Goal: Task Accomplishment & Management: Manage account settings

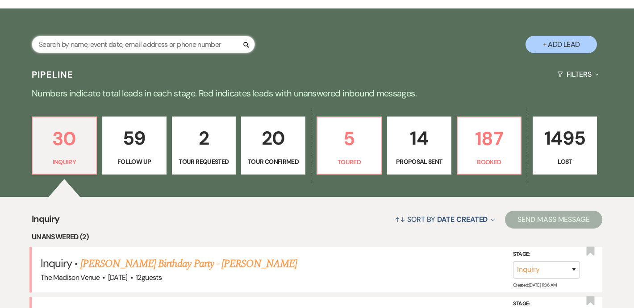
click at [155, 43] on input "text" at bounding box center [143, 44] width 223 height 17
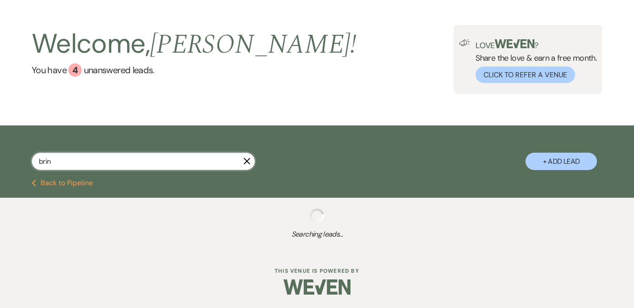
type input "bri"
select select "8"
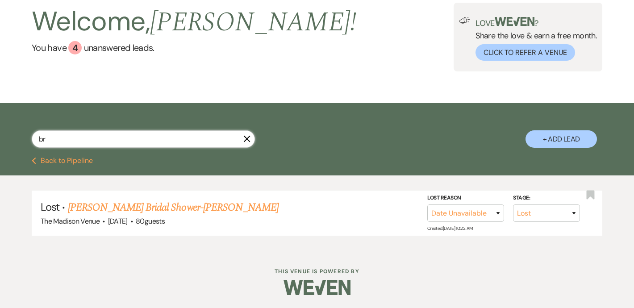
scroll to position [30, 0]
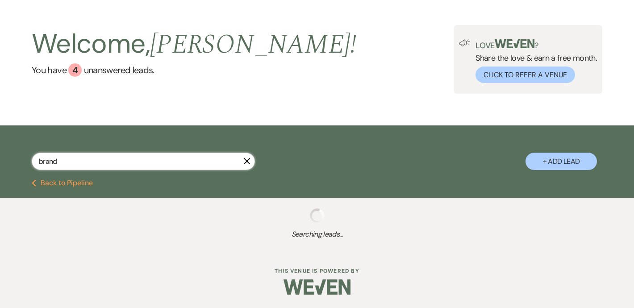
type input "[PERSON_NAME]"
select select "9"
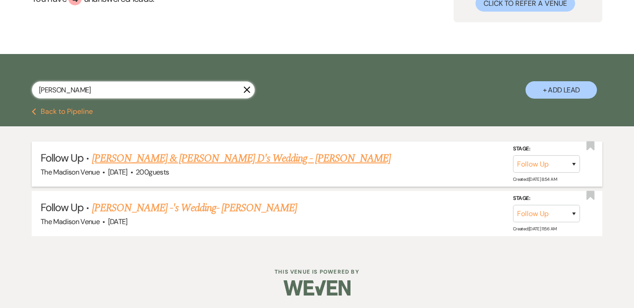
type input "brandi"
click at [166, 157] on link "Russell H & Brandi D's Wedding - Anthony" at bounding box center [241, 158] width 298 height 16
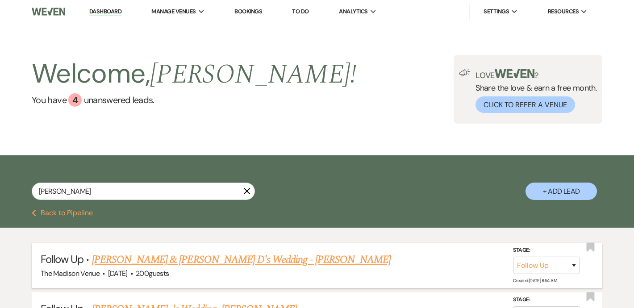
select select "9"
select select "17"
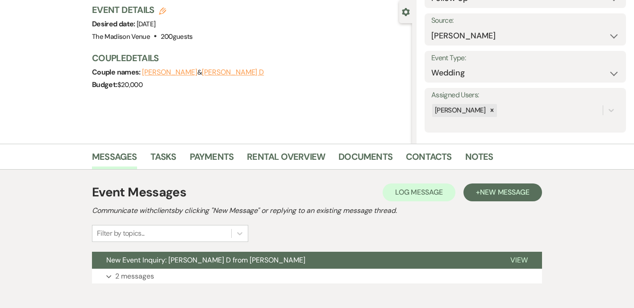
scroll to position [81, 0]
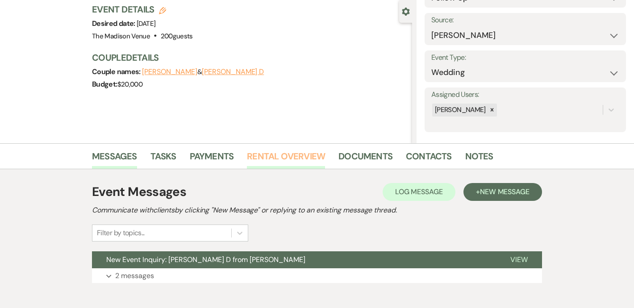
click at [271, 158] on link "Rental Overview" at bounding box center [286, 159] width 78 height 20
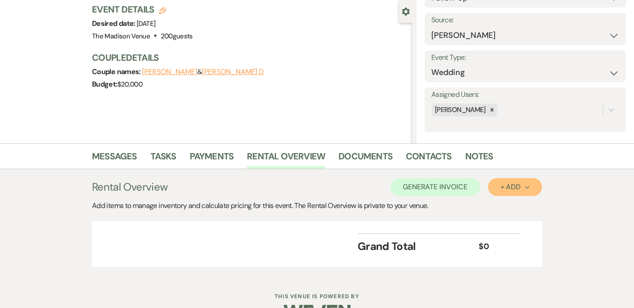
click at [508, 190] on div "+ Add Next" at bounding box center [514, 186] width 29 height 7
click at [510, 228] on ul "Item Category" at bounding box center [510, 214] width 45 height 37
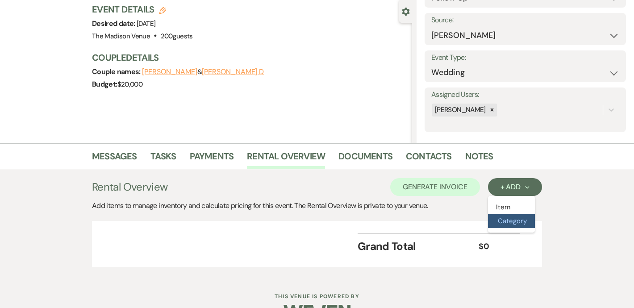
click at [509, 227] on button "Category" at bounding box center [511, 221] width 47 height 14
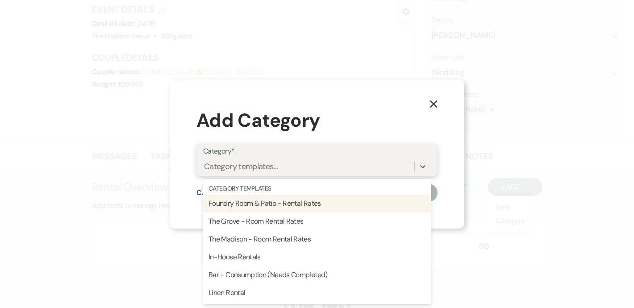
click at [297, 172] on div "Category templates..." at bounding box center [308, 166] width 211 height 16
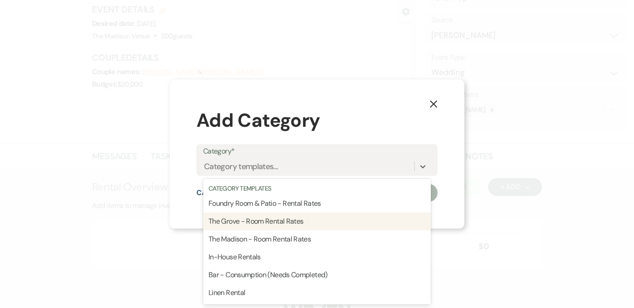
click at [83, 238] on div "X Add Category Category* option The Grove - Room Rental Rates focused, 0 of 1. …" at bounding box center [317, 154] width 634 height 308
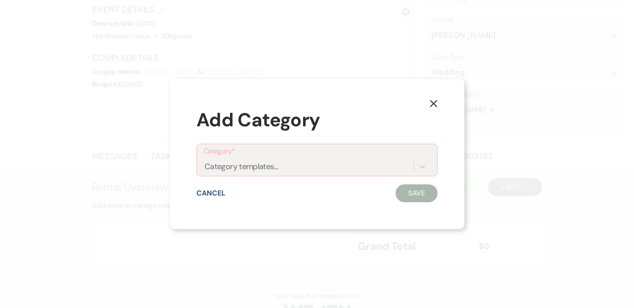
click at [427, 111] on div "Add Category" at bounding box center [316, 120] width 241 height 28
click at [446, 94] on div "X Add Category Category* Category templates... Cancel Save" at bounding box center [317, 154] width 294 height 150
click at [436, 99] on icon "X" at bounding box center [433, 103] width 8 height 8
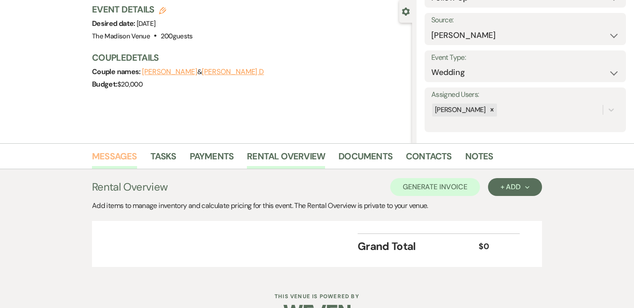
click at [114, 157] on link "Messages" at bounding box center [114, 159] width 45 height 20
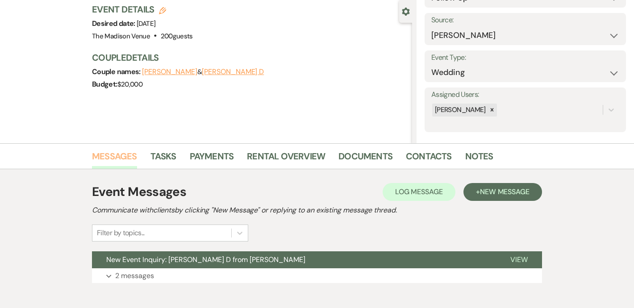
scroll to position [127, 0]
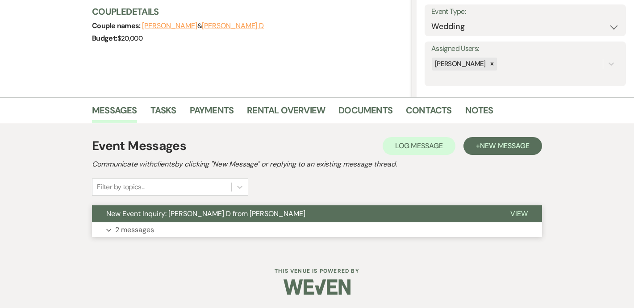
click at [245, 208] on button "New Event Inquiry: Brandi D from Zola" at bounding box center [294, 213] width 404 height 17
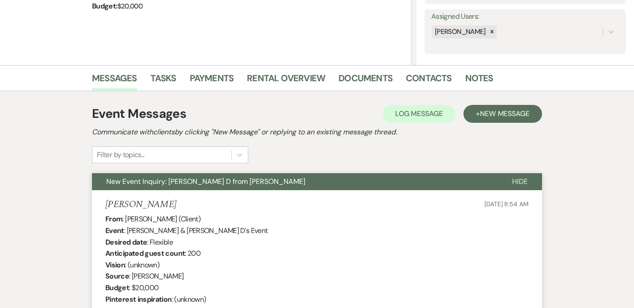
scroll to position [173, 0]
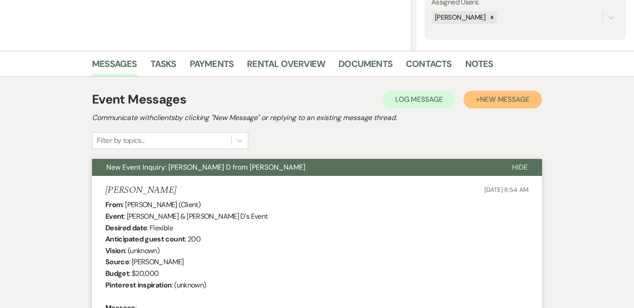
click at [498, 99] on span "New Message" at bounding box center [505, 99] width 50 height 9
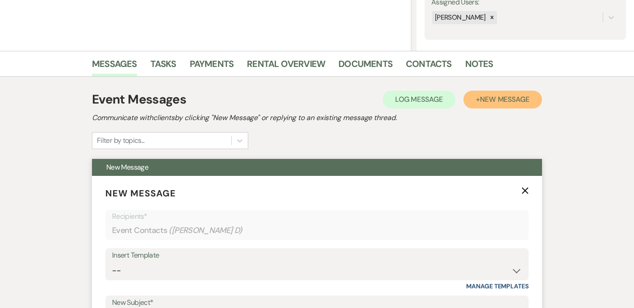
scroll to position [344, 0]
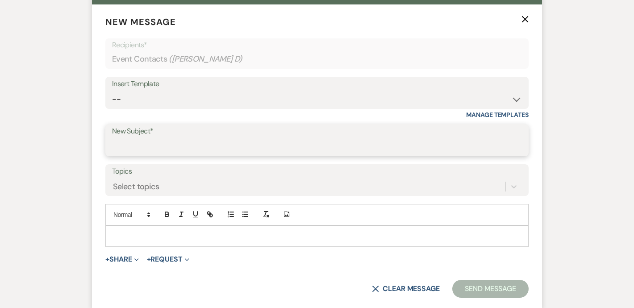
click at [168, 148] on input "New Subject*" at bounding box center [317, 146] width 410 height 17
type input "Price guide"
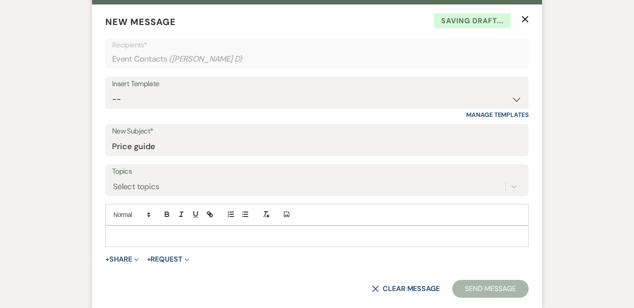
click at [154, 241] on div at bounding box center [317, 236] width 422 height 21
click at [130, 258] on button "+ Share Expand" at bounding box center [121, 259] width 33 height 7
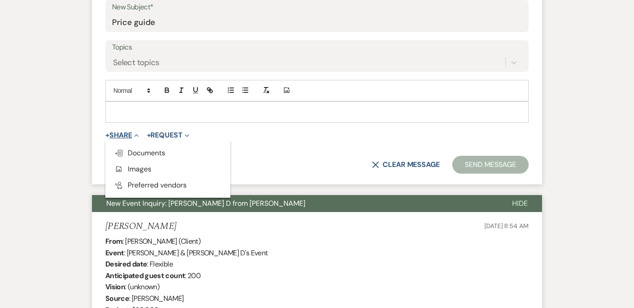
scroll to position [468, 0]
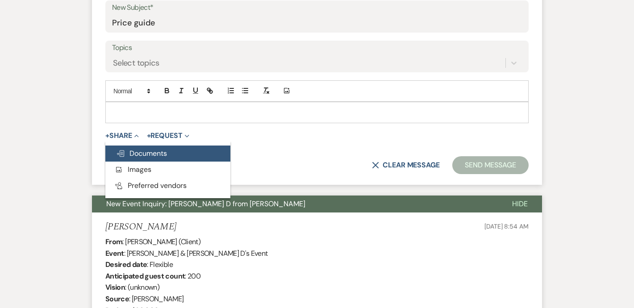
click at [145, 153] on span "Doc Upload Documents" at bounding box center [141, 153] width 51 height 9
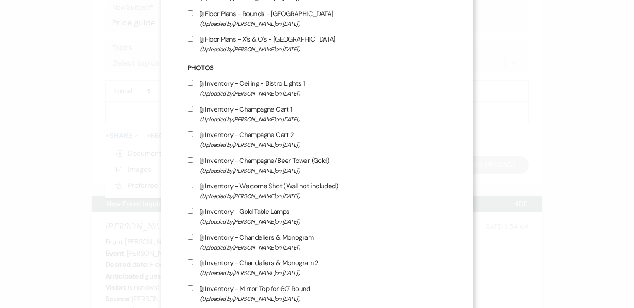
scroll to position [0, 0]
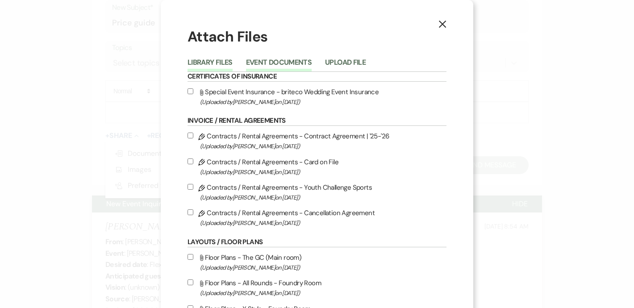
click at [277, 62] on button "Event Documents" at bounding box center [279, 65] width 66 height 12
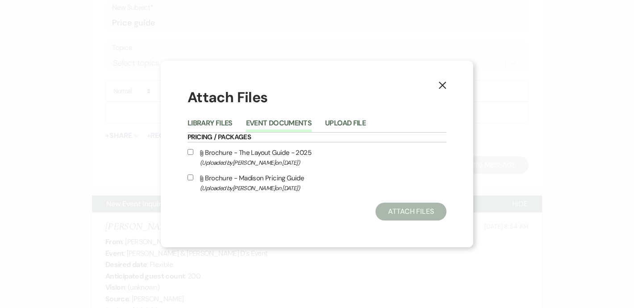
click at [193, 151] on input "Attach File Brochure - The Layout Guide - 2025 (Uploaded by Daryl Licursi on Fe…" at bounding box center [190, 152] width 6 height 6
checkbox input "true"
click at [192, 179] on input "Attach File Brochure - Madison Pricing Guide (Uploaded by Daryl Licursi on May …" at bounding box center [190, 177] width 6 height 6
checkbox input "true"
click at [416, 207] on button "Attach Files" at bounding box center [410, 212] width 71 height 18
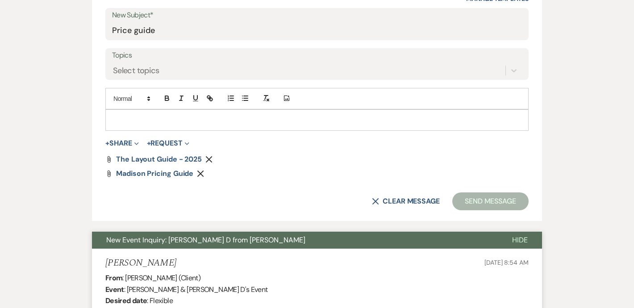
scroll to position [458, 0]
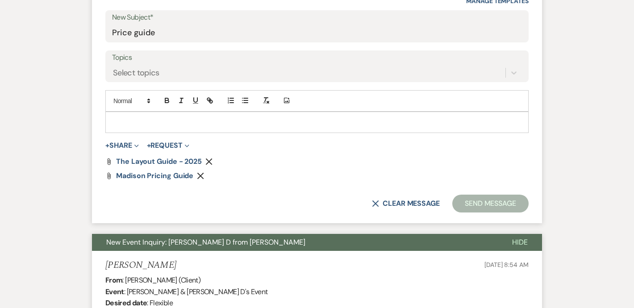
click at [174, 126] on p at bounding box center [316, 122] width 409 height 10
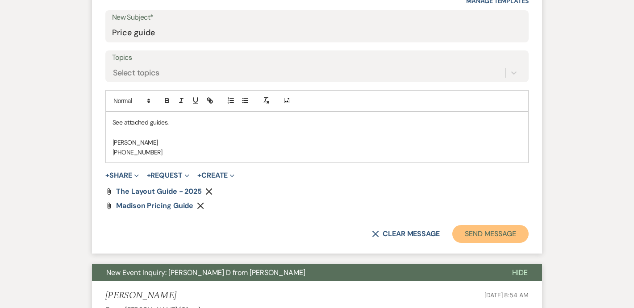
click at [486, 234] on button "Send Message" at bounding box center [490, 234] width 76 height 18
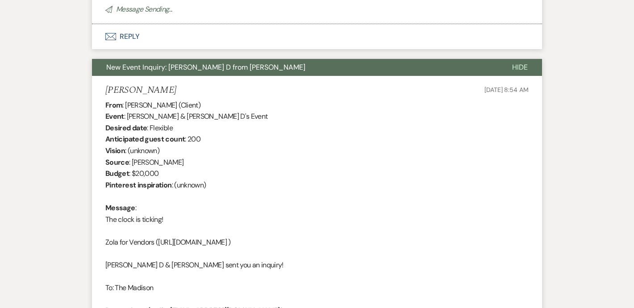
scroll to position [126, 0]
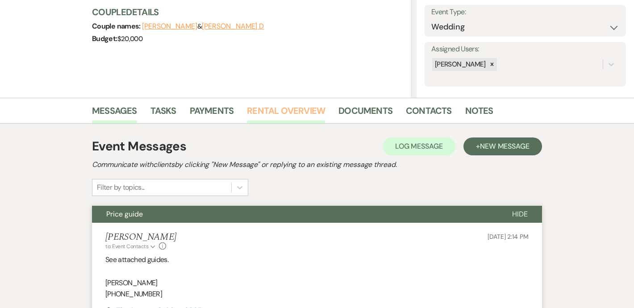
click at [267, 109] on link "Rental Overview" at bounding box center [286, 114] width 78 height 20
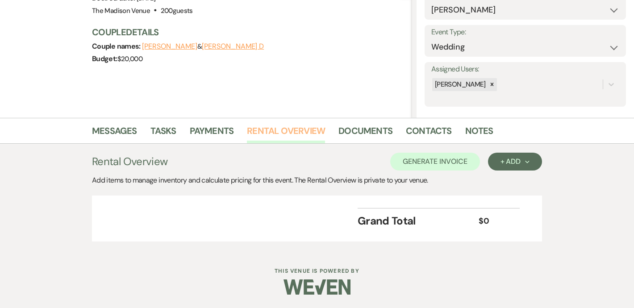
scroll to position [106, 0]
click at [526, 167] on button "+ Add Next" at bounding box center [515, 162] width 54 height 18
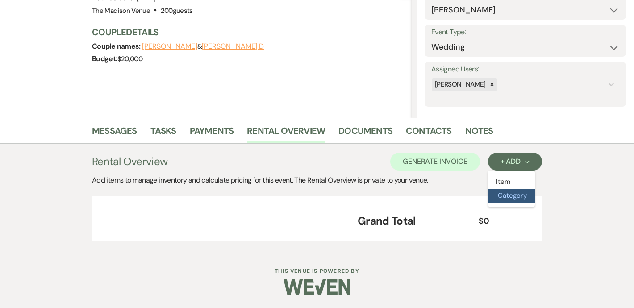
click at [516, 199] on button "Category" at bounding box center [511, 196] width 47 height 14
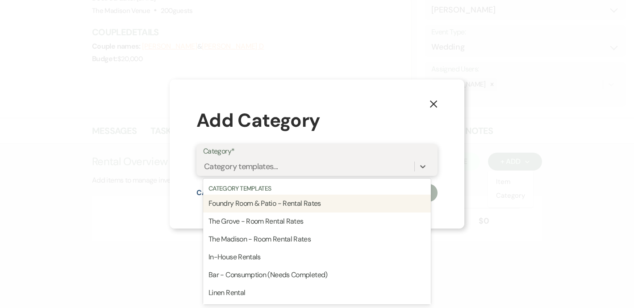
scroll to position [0, 0]
click at [245, 169] on div "Category templates..." at bounding box center [241, 166] width 74 height 12
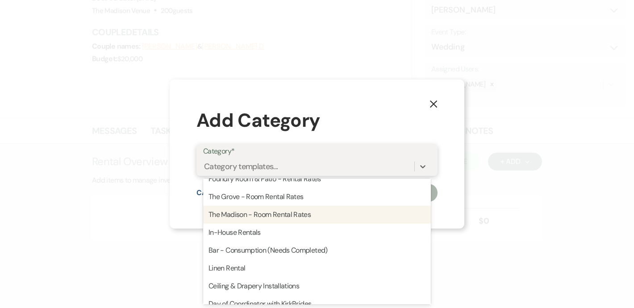
click at [280, 218] on div "The Madison - Room Rental Rates" at bounding box center [317, 215] width 228 height 18
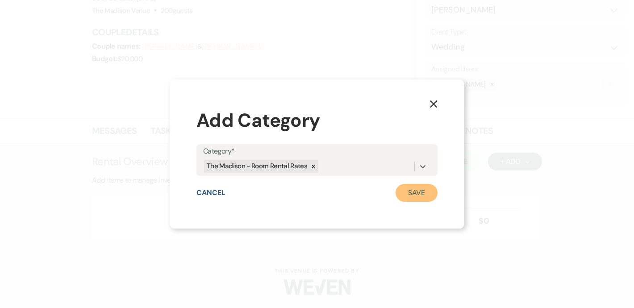
click at [408, 194] on button "Save" at bounding box center [416, 193] width 42 height 18
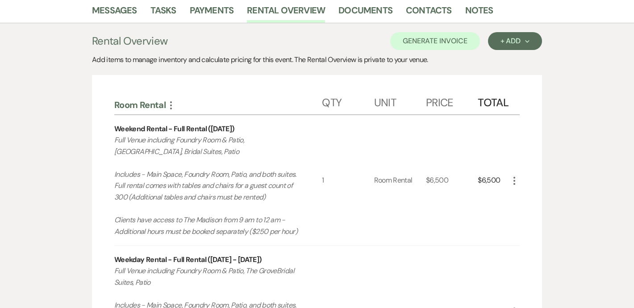
scroll to position [226, 0]
click at [511, 179] on icon "More" at bounding box center [514, 181] width 11 height 11
click at [531, 214] on button "X Delete" at bounding box center [533, 212] width 48 height 14
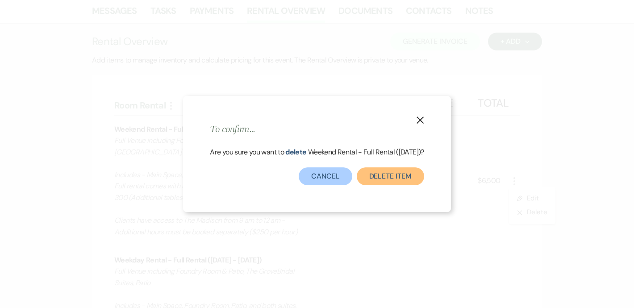
click at [388, 181] on button "Delete Item" at bounding box center [389, 176] width 67 height 18
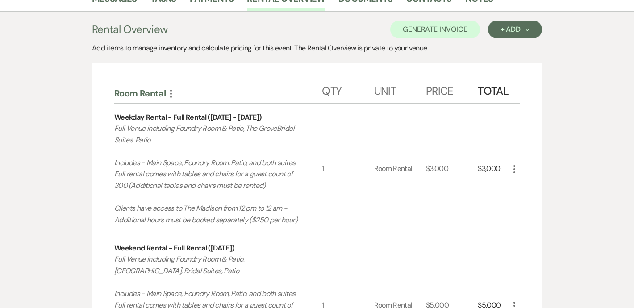
scroll to position [239, 0]
click at [509, 170] on icon "More" at bounding box center [514, 168] width 11 height 11
click at [529, 197] on button "X Delete" at bounding box center [533, 200] width 48 height 14
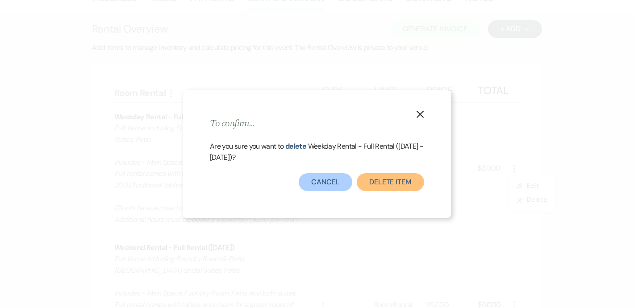
click at [389, 183] on button "Delete Item" at bounding box center [389, 182] width 67 height 18
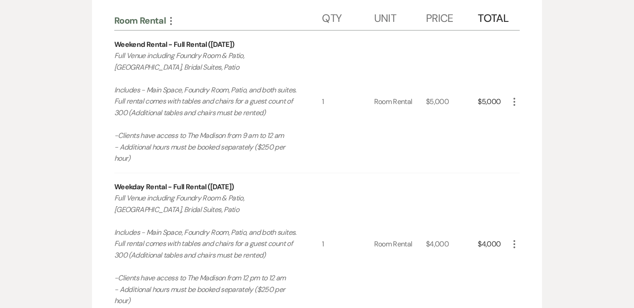
scroll to position [311, 0]
click at [522, 107] on div "Room Rental More Qty Unit Price Total Weekend Rental - Full Rental (Friday) Ful…" at bounding box center [317, 242] width 450 height 505
click at [514, 102] on use "button" at bounding box center [514, 101] width 2 height 8
click at [530, 136] on button "X Delete" at bounding box center [533, 133] width 48 height 14
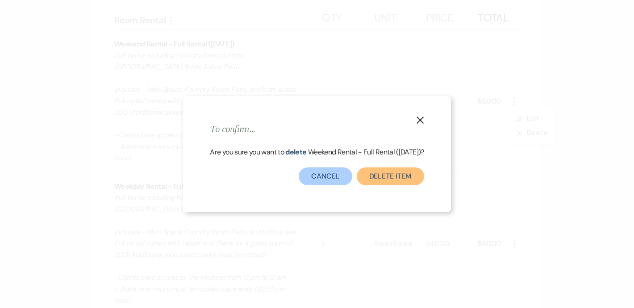
click at [383, 173] on button "Delete Item" at bounding box center [389, 176] width 67 height 18
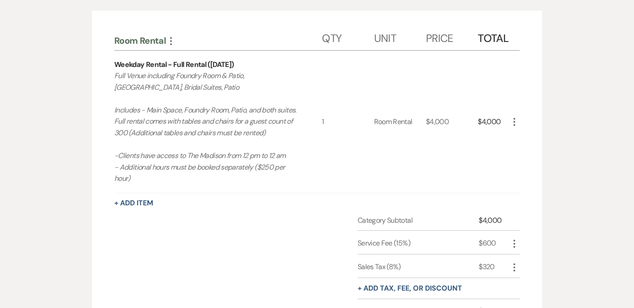
scroll to position [180, 0]
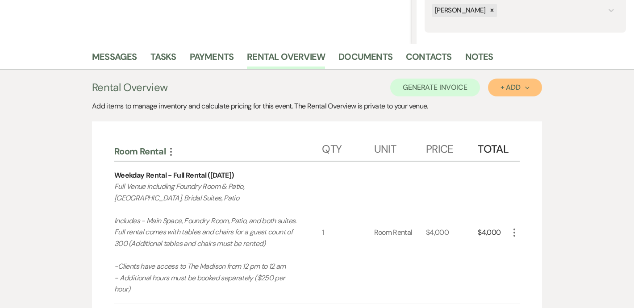
click at [511, 89] on div "+ Add Next" at bounding box center [514, 87] width 29 height 7
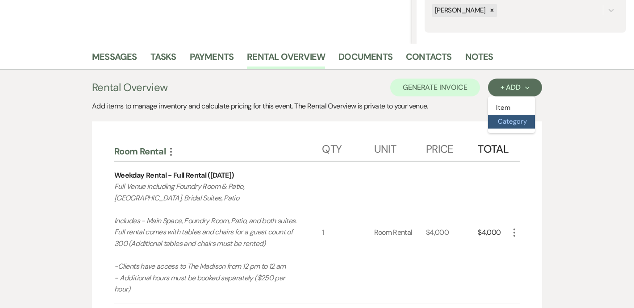
click at [499, 125] on button "Category" at bounding box center [511, 122] width 47 height 14
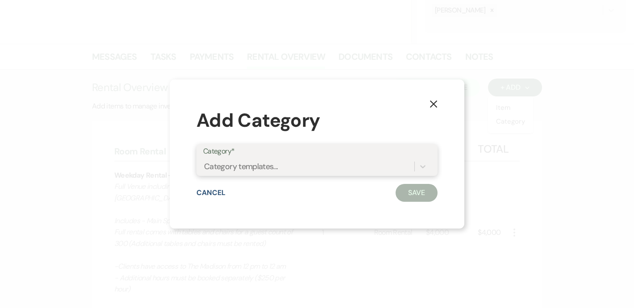
click at [307, 169] on div "Category templates..." at bounding box center [308, 166] width 211 height 16
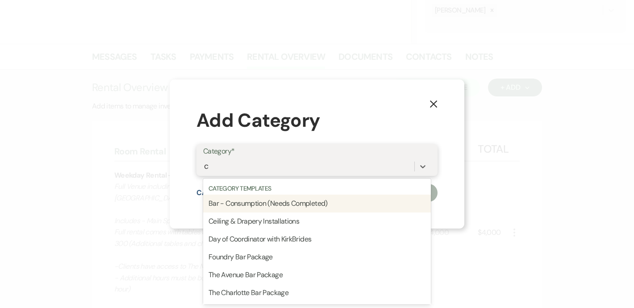
type input "ch"
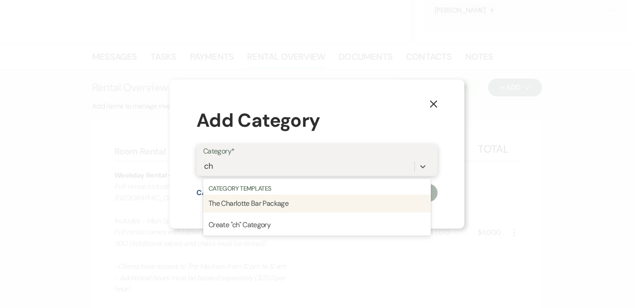
click at [278, 204] on div "The Charlotte Bar Package" at bounding box center [317, 204] width 228 height 18
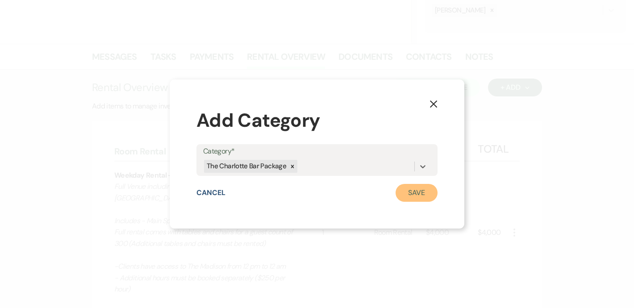
click at [404, 189] on button "Save" at bounding box center [416, 193] width 42 height 18
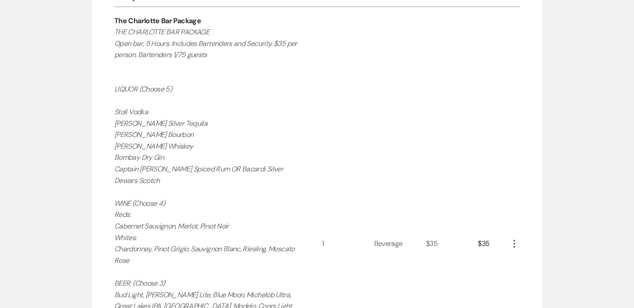
scroll to position [651, 0]
click at [513, 244] on use "button" at bounding box center [514, 244] width 2 height 8
click at [534, 262] on button "Pencil Edit" at bounding box center [532, 262] width 46 height 14
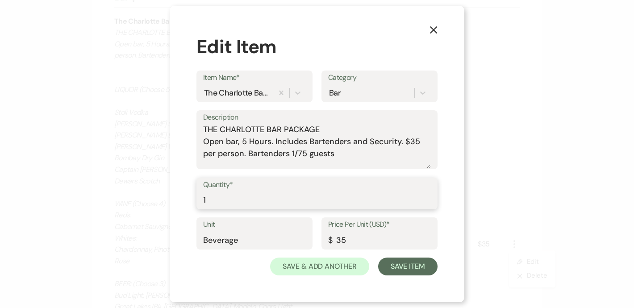
click at [248, 204] on input "1" at bounding box center [317, 199] width 228 height 17
type input "175"
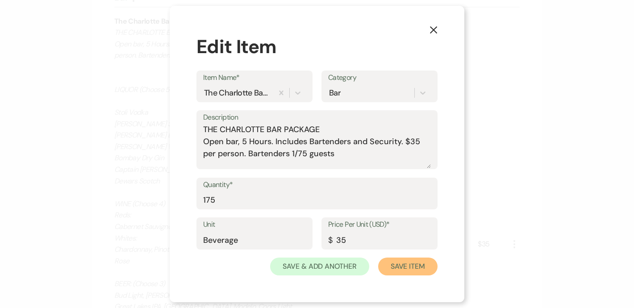
click at [417, 258] on button "Save Item" at bounding box center [407, 266] width 59 height 18
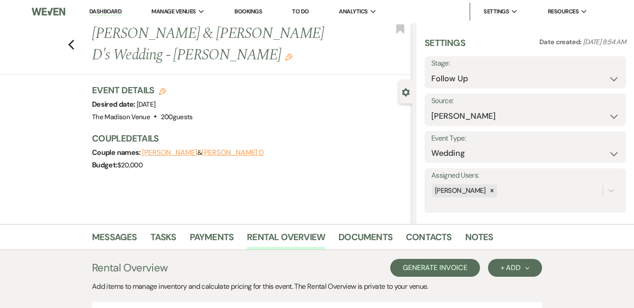
scroll to position [123, 0]
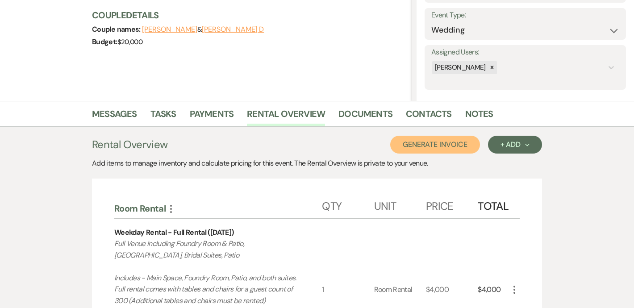
click at [456, 143] on button "Generate Invoice" at bounding box center [435, 145] width 90 height 18
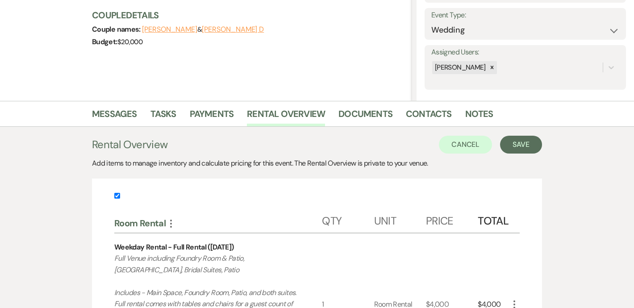
click at [519, 141] on button "Save" at bounding box center [521, 145] width 42 height 18
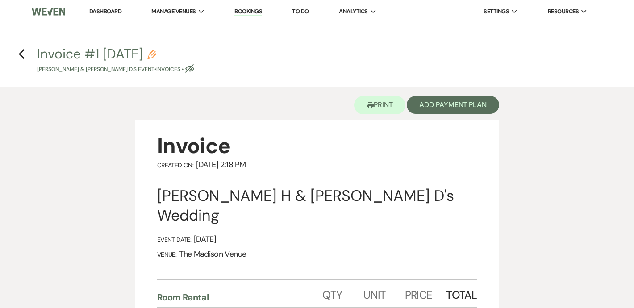
click at [156, 52] on use "button" at bounding box center [151, 54] width 9 height 9
select select "22"
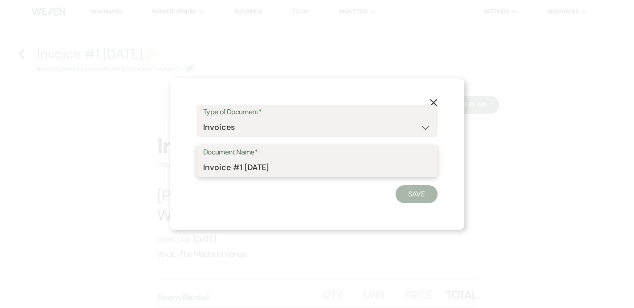
click at [242, 167] on input "Invoice #1 9-16-2025" at bounding box center [317, 167] width 228 height 17
type input "Char- Proposal"
click at [412, 195] on button "Save" at bounding box center [416, 194] width 42 height 18
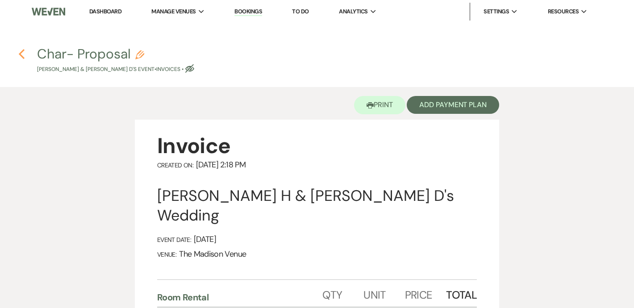
click at [20, 53] on use "button" at bounding box center [22, 54] width 6 height 10
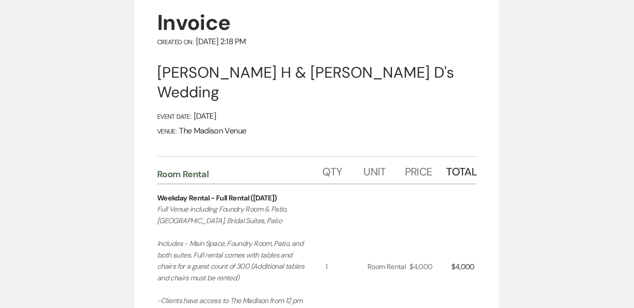
select select "9"
select select "17"
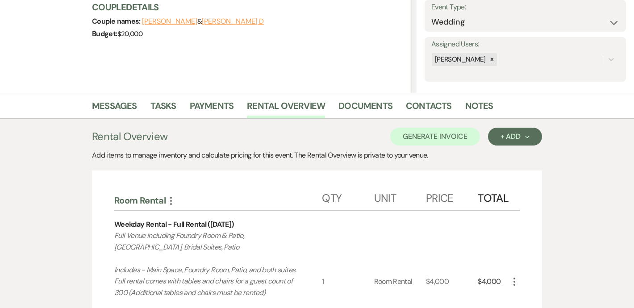
scroll to position [136, 0]
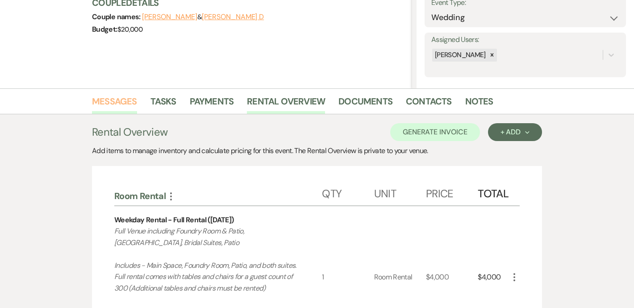
click at [114, 102] on link "Messages" at bounding box center [114, 104] width 45 height 20
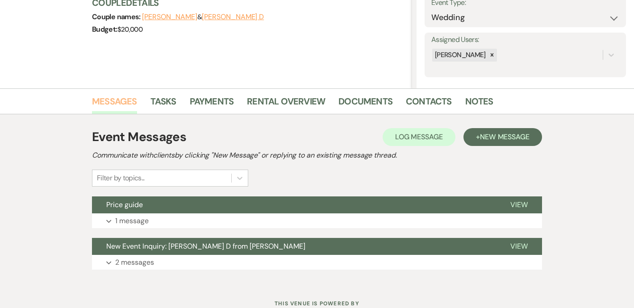
scroll to position [168, 0]
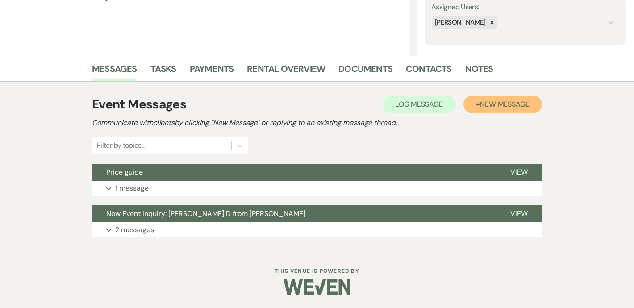
click at [485, 105] on span "New Message" at bounding box center [505, 103] width 50 height 9
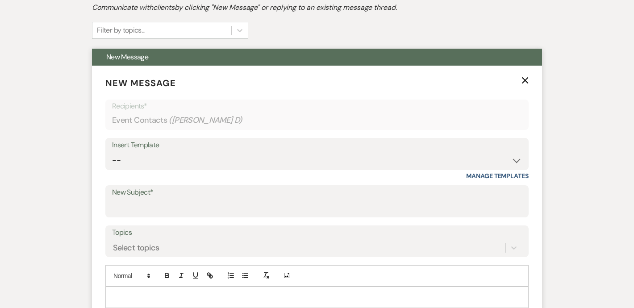
scroll to position [324, 0]
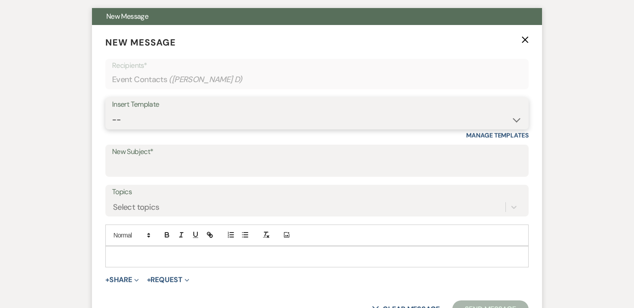
click at [157, 120] on select "-- Weven Planning Portal Introduction (Booked Events) Corporate Lead Follow Up …" at bounding box center [317, 119] width 410 height 17
select select "3706"
click at [112, 111] on select "-- Weven Planning Portal Introduction (Booked Events) Corporate Lead Follow Up …" at bounding box center [317, 119] width 410 height 17
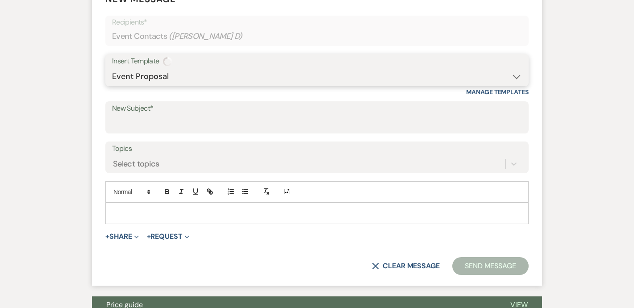
type input "The Madison Venue | Proposal & Contract Agreement"
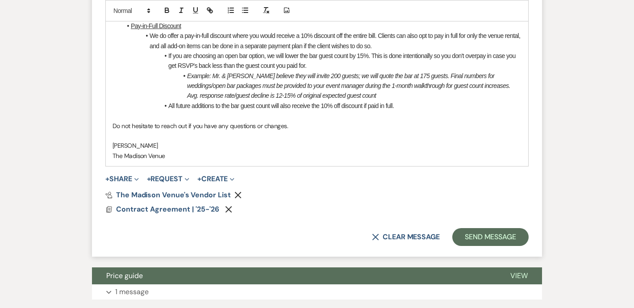
scroll to position [702, 0]
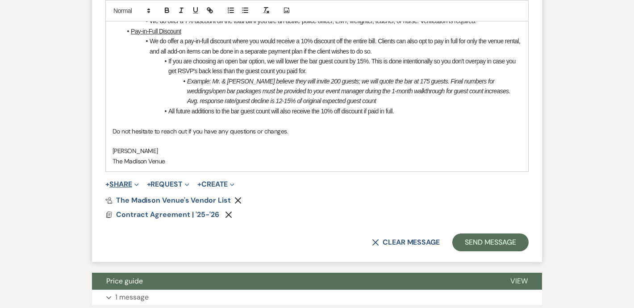
click at [126, 185] on button "+ Share Expand" at bounding box center [121, 184] width 33 height 7
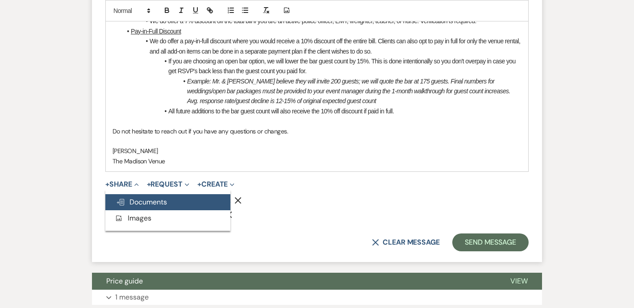
click at [181, 207] on button "Doc Upload Documents" at bounding box center [167, 202] width 125 height 16
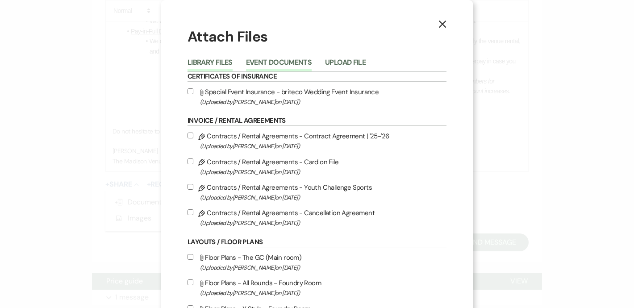
click at [272, 66] on button "Event Documents" at bounding box center [279, 65] width 66 height 12
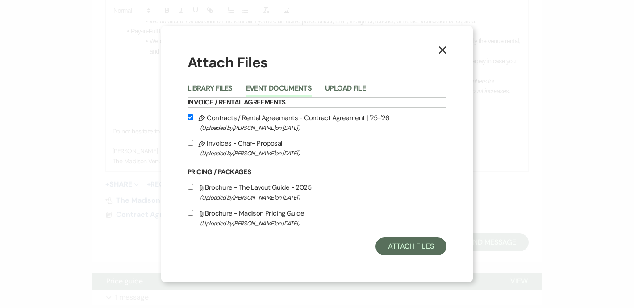
click at [188, 144] on input "Pencil Invoices - Char- Proposal (Uploaded by Anthony Licursi on Sep 16th, 2025…" at bounding box center [190, 143] width 6 height 6
checkbox input "true"
click at [411, 250] on button "Attach Files" at bounding box center [410, 246] width 71 height 18
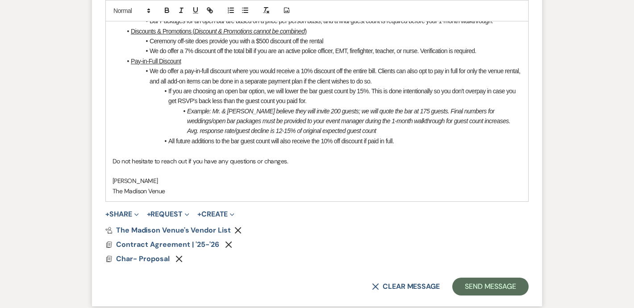
scroll to position [664, 0]
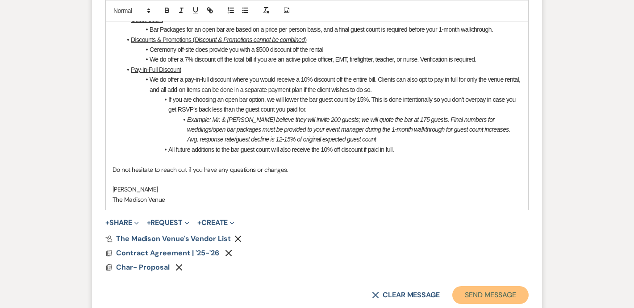
click at [491, 291] on button "Send Message" at bounding box center [490, 295] width 76 height 18
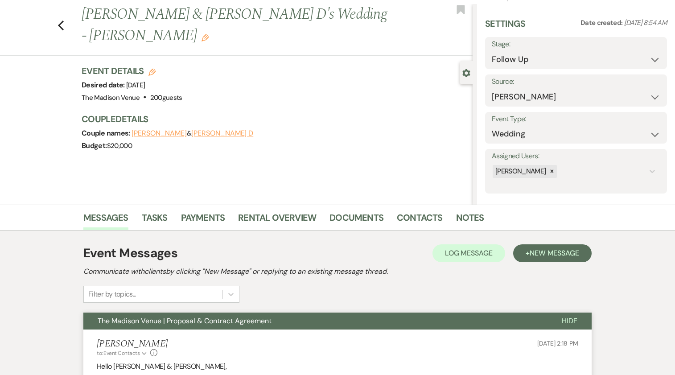
scroll to position [0, 0]
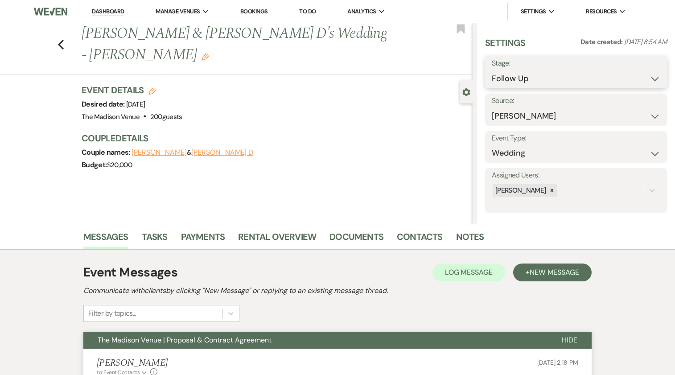
click at [527, 81] on select "Inquiry Follow Up Tour Requested Tour Confirmed Toured Proposal Sent Booked Lost" at bounding box center [576, 78] width 169 height 17
select select "6"
click at [492, 70] on select "Inquiry Follow Up Tour Requested Tour Confirmed Toured Proposal Sent Booked Lost" at bounding box center [576, 78] width 169 height 17
click at [633, 73] on button "Save" at bounding box center [649, 72] width 38 height 18
click at [103, 12] on link "Dashboard" at bounding box center [108, 12] width 32 height 8
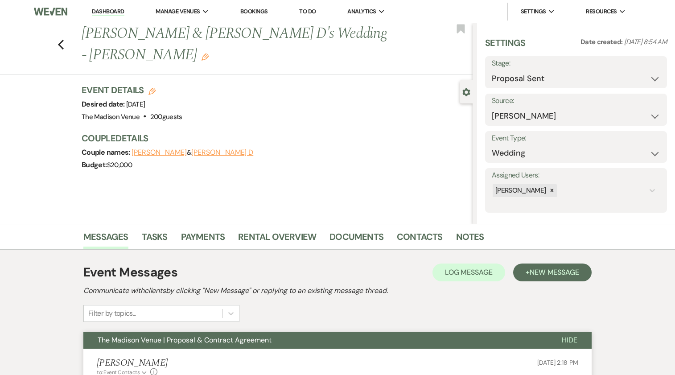
click at [103, 12] on link "Dashboard" at bounding box center [108, 12] width 32 height 8
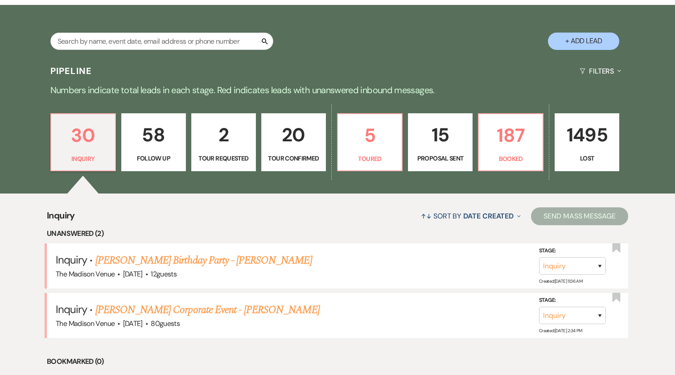
scroll to position [205, 0]
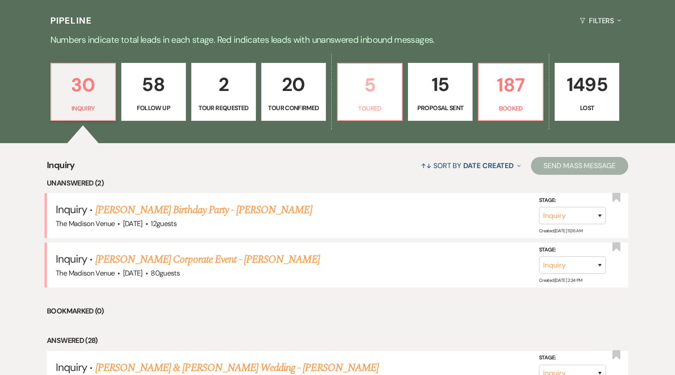
click at [379, 102] on link "5 Toured" at bounding box center [370, 92] width 66 height 58
select select "5"
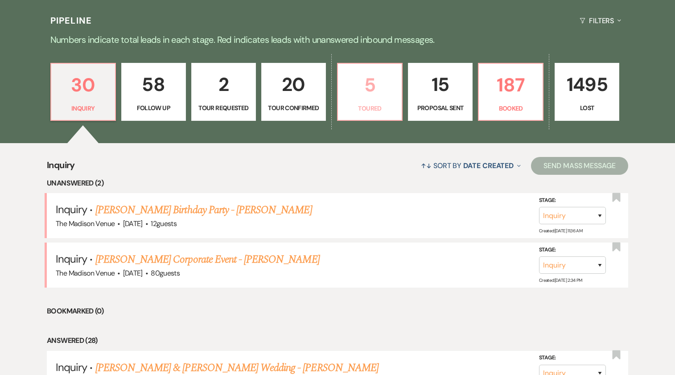
select select "5"
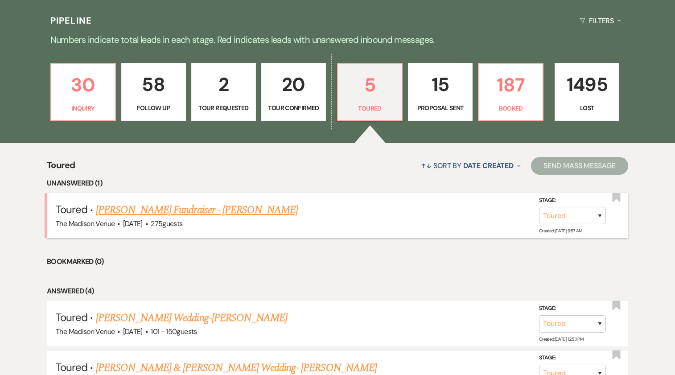
click at [143, 202] on link "David Hagen's Fundraiser - Anthony" at bounding box center [197, 210] width 203 height 16
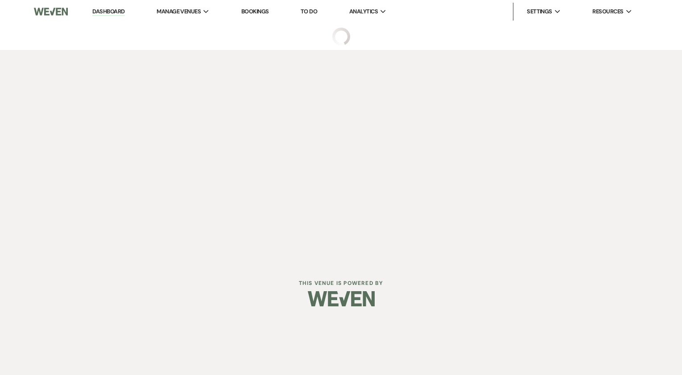
select select "5"
select select "20"
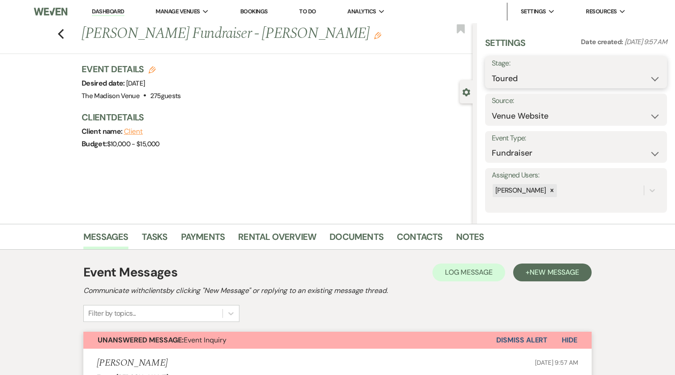
click at [533, 77] on select "Inquiry Follow Up Tour Requested Tour Confirmed Toured Proposal Sent Booked Lost" at bounding box center [576, 78] width 169 height 17
select select "8"
click at [492, 70] on select "Inquiry Follow Up Tour Requested Tour Confirmed Toured Proposal Sent Booked Lost" at bounding box center [576, 78] width 169 height 17
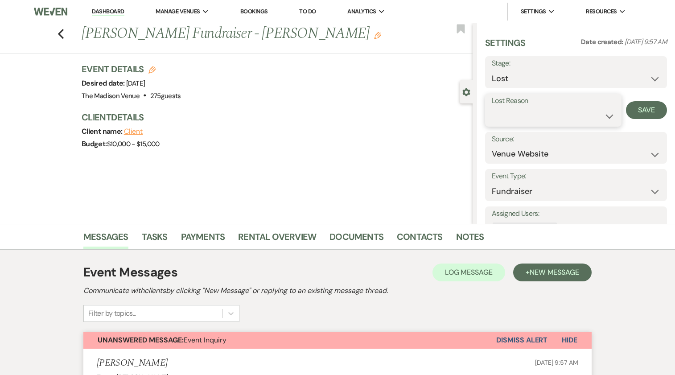
click at [530, 120] on select "Booked Elsewhere Budget Date Unavailable No Response Not a Good Match Capacity …" at bounding box center [553, 116] width 123 height 17
select select "6"
click at [492, 108] on select "Booked Elsewhere Budget Date Unavailable No Response Not a Good Match Capacity …" at bounding box center [553, 116] width 123 height 17
click at [633, 112] on button "Save" at bounding box center [646, 110] width 41 height 18
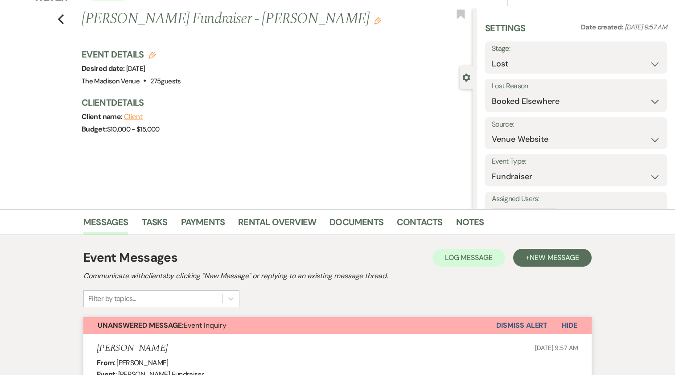
click at [510, 307] on button "Dismiss Alert" at bounding box center [522, 325] width 51 height 17
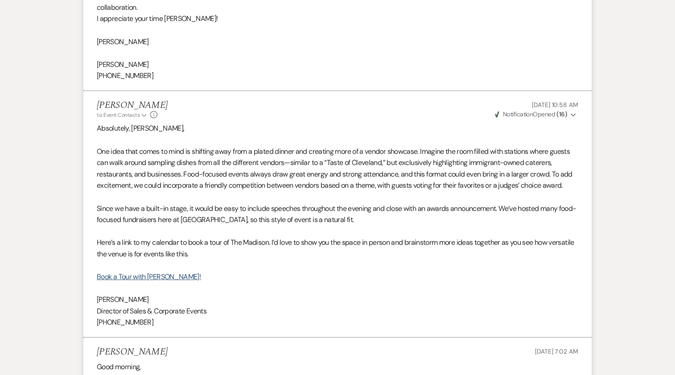
scroll to position [1774, 0]
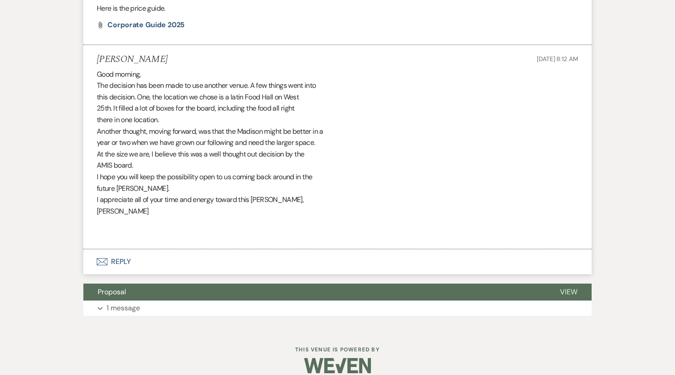
click at [119, 249] on button "Envelope Reply" at bounding box center [337, 261] width 509 height 25
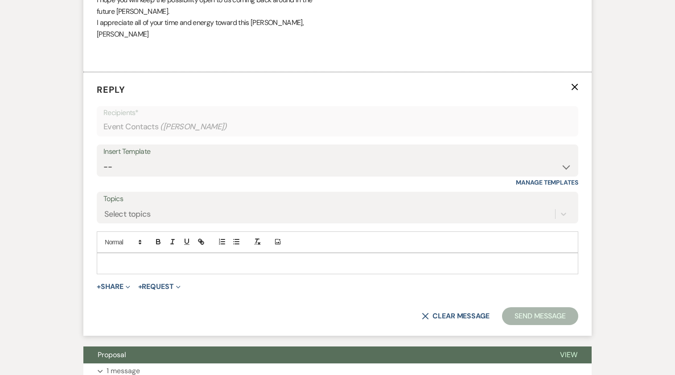
scroll to position [1956, 0]
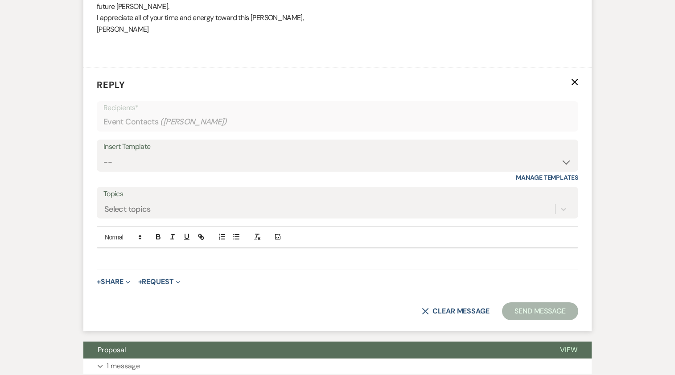
click at [207, 254] on p at bounding box center [338, 259] width 468 height 10
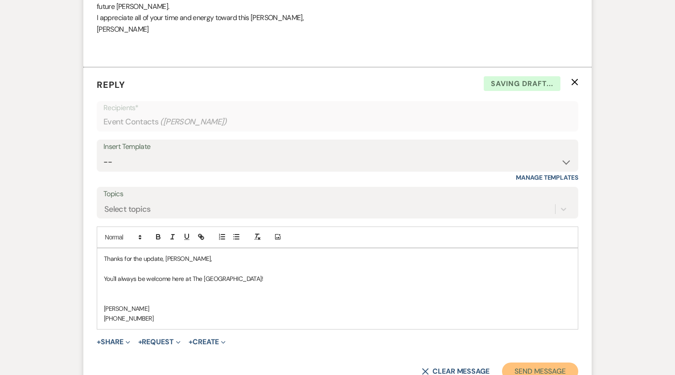
click at [530, 307] on button "Send Message" at bounding box center [540, 372] width 76 height 18
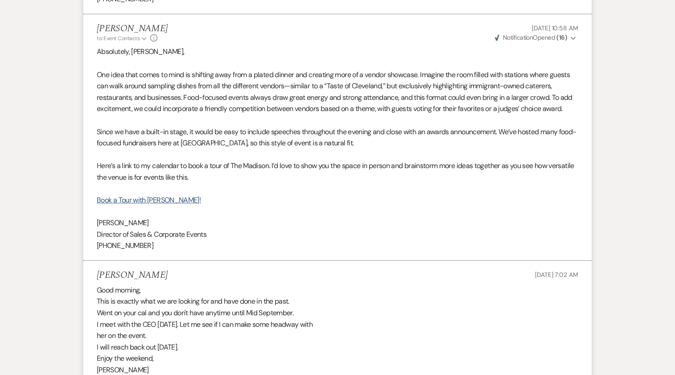
scroll to position [0, 0]
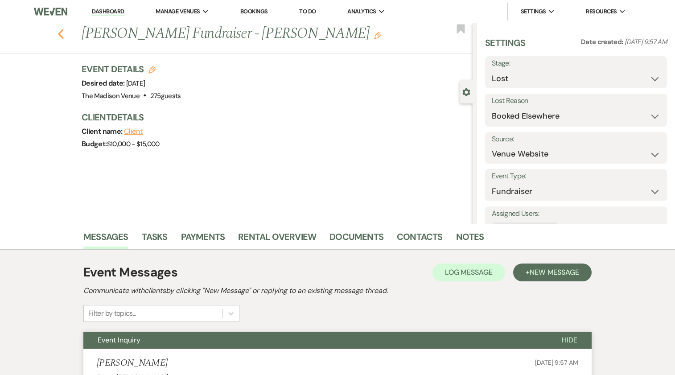
click at [64, 38] on icon "Previous" at bounding box center [61, 34] width 7 height 11
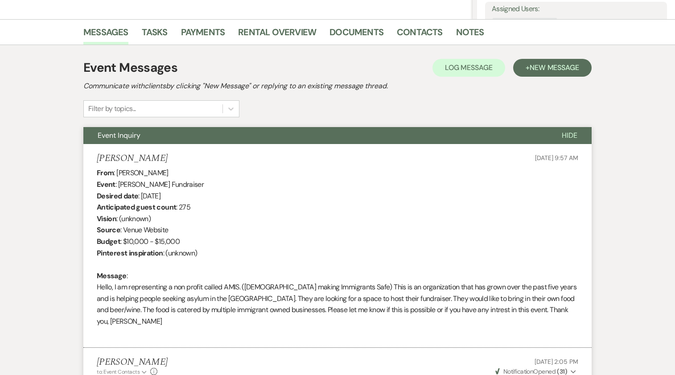
select select "5"
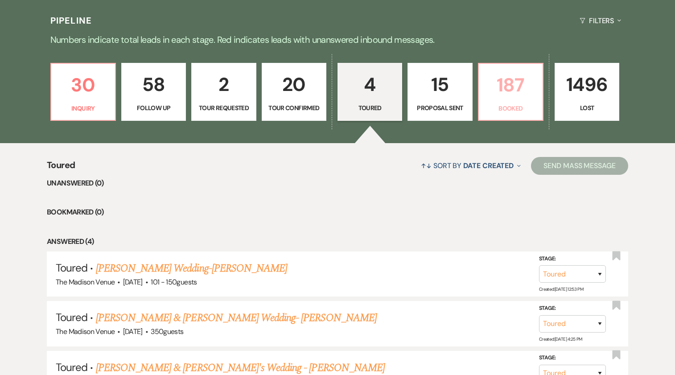
click at [498, 101] on link "187 Booked" at bounding box center [511, 92] width 66 height 58
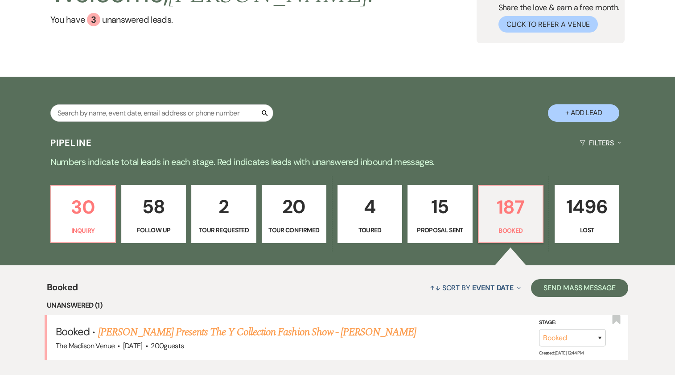
scroll to position [205, 0]
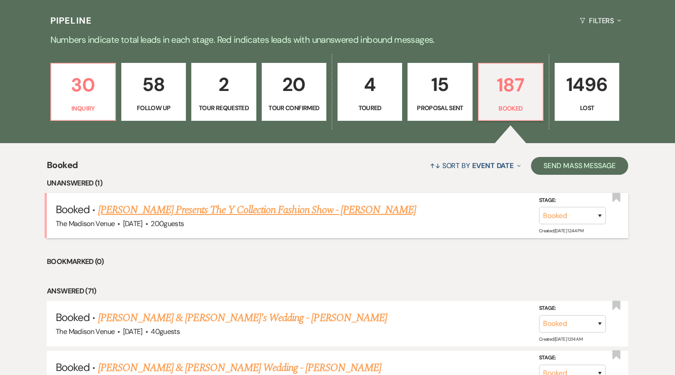
click at [185, 214] on link "Yahsi Presents The Y Collection Fashion Show - Anthony" at bounding box center [257, 210] width 319 height 16
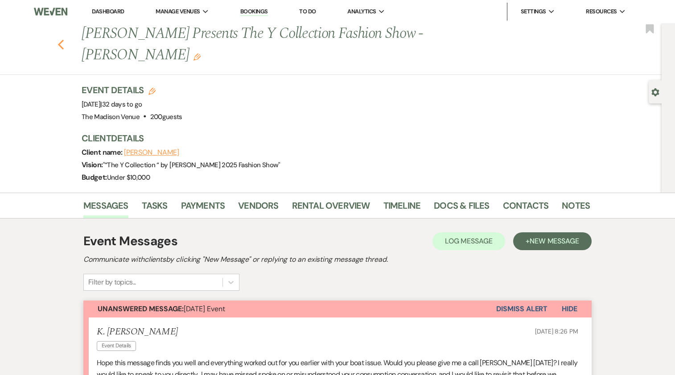
click at [64, 39] on icon "Previous" at bounding box center [61, 44] width 7 height 11
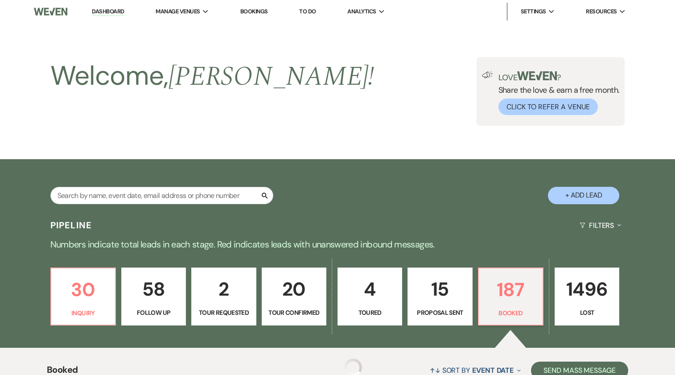
scroll to position [205, 0]
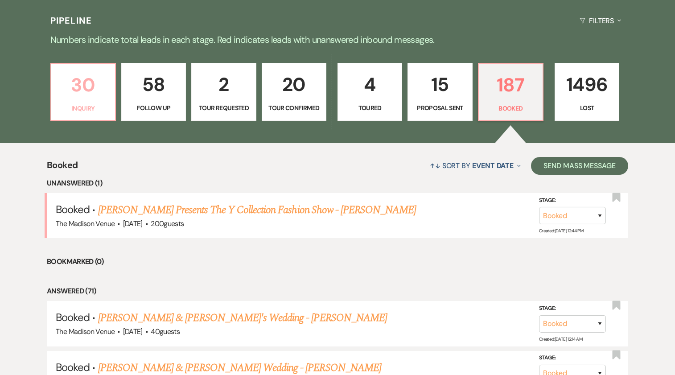
click at [80, 85] on p "30" at bounding box center [83, 85] width 53 height 30
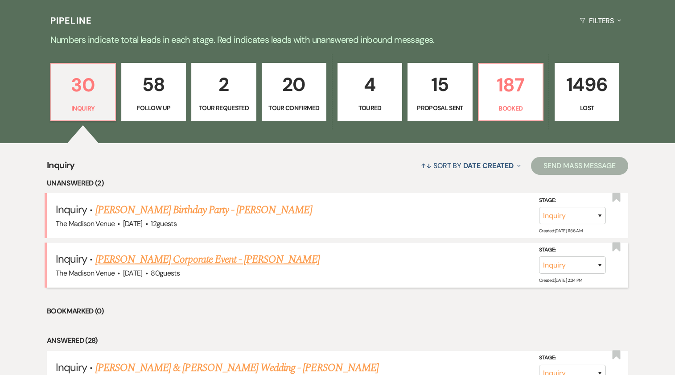
click at [219, 257] on link "Melissa Hayes's Corporate Event - Anthony" at bounding box center [207, 260] width 224 height 16
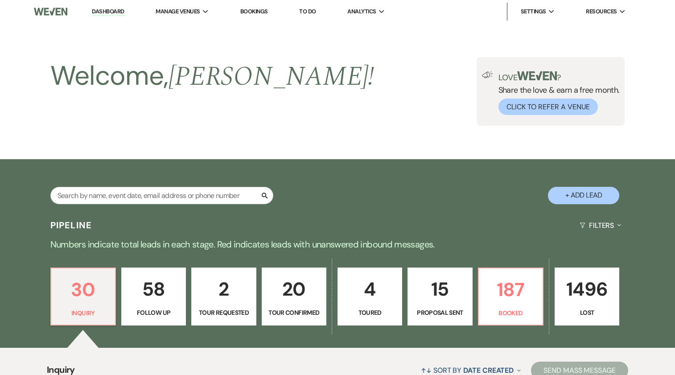
select select "5"
select select "9"
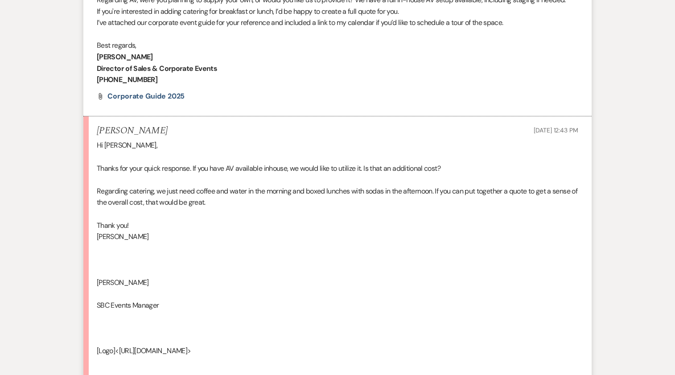
scroll to position [676, 0]
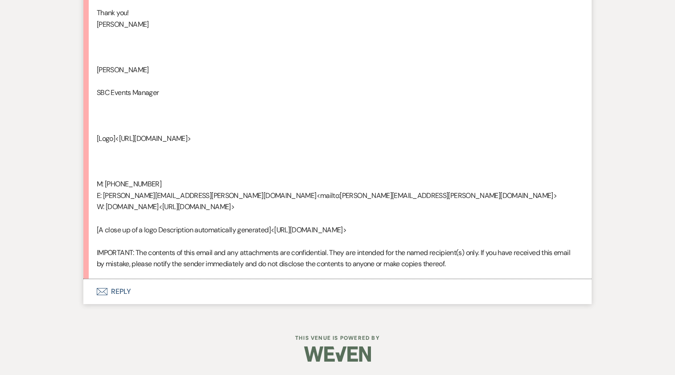
click at [126, 296] on button "Envelope Reply" at bounding box center [337, 291] width 509 height 25
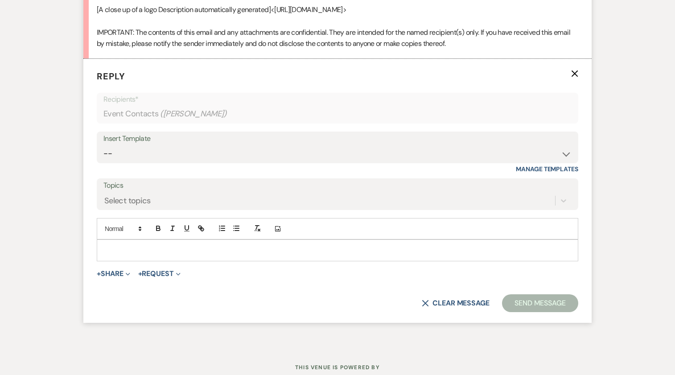
scroll to position [1084, 0]
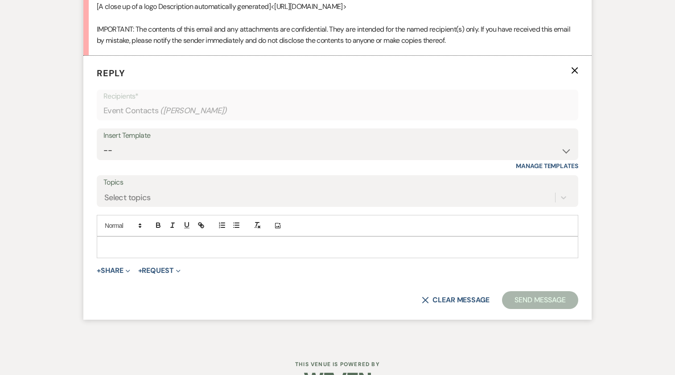
click at [274, 249] on p at bounding box center [338, 247] width 468 height 10
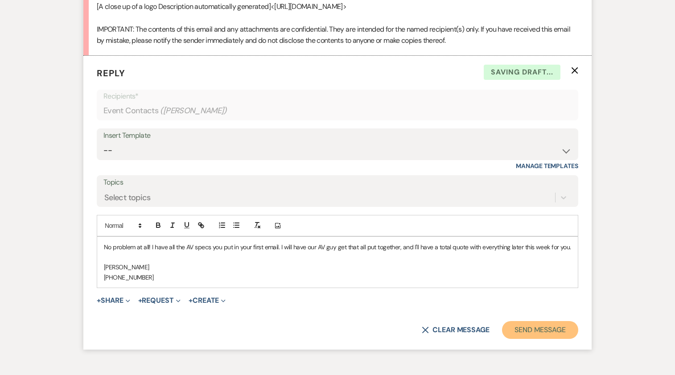
click at [511, 307] on button "Send Message" at bounding box center [540, 330] width 76 height 18
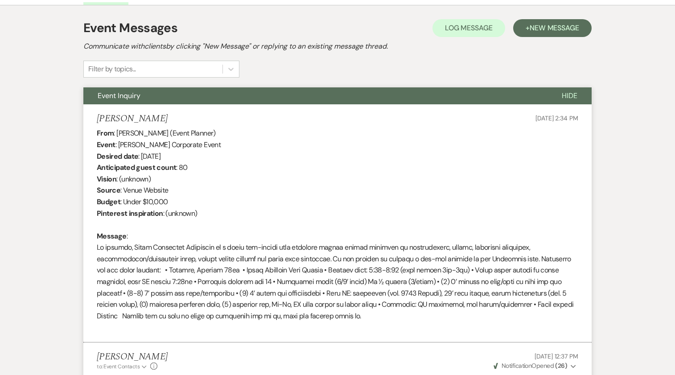
scroll to position [258, 0]
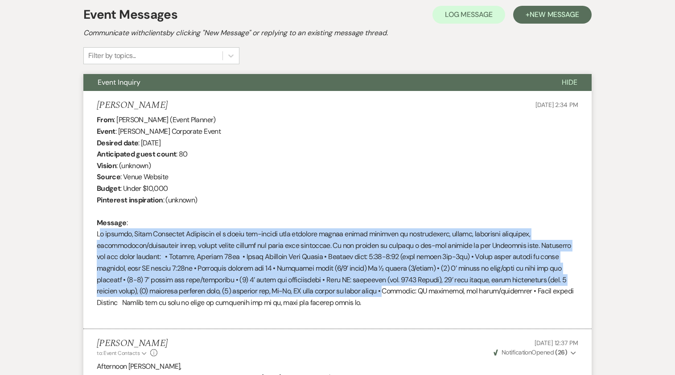
drag, startPoint x: 95, startPoint y: 233, endPoint x: 383, endPoint y: 290, distance: 292.9
click at [383, 290] on li "Melissa Hayes Sep 15, 2025, 2:34 PM From : Melissa Hayes (Event Planner) Event …" at bounding box center [337, 210] width 509 height 238
copy div "My company, Safer Buildings Coalition is a small non-profit that provides publi…"
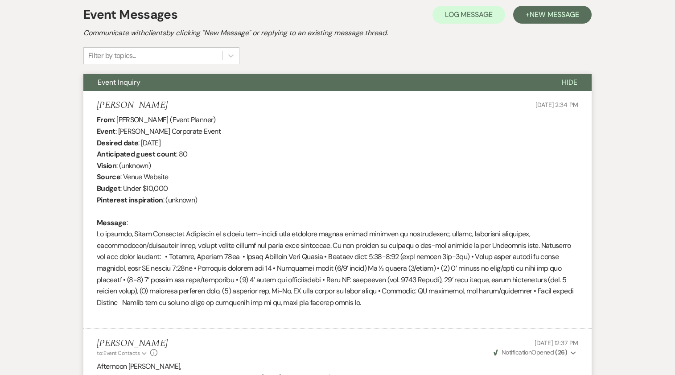
click at [482, 307] on div "From : Melissa Hayes (Event Planner) Event : Melissa Hayes's Corporate Event De…" at bounding box center [338, 217] width 482 height 206
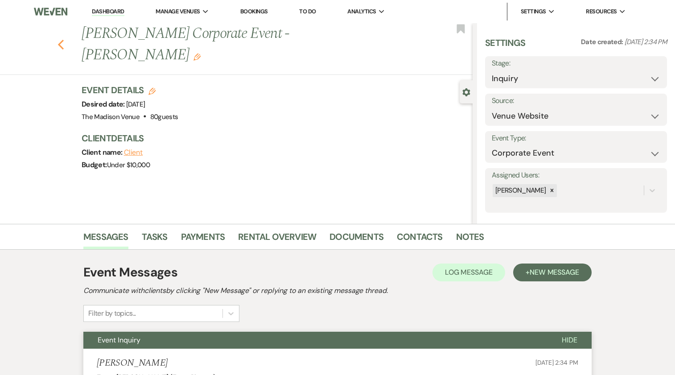
click at [64, 39] on icon "Previous" at bounding box center [61, 44] width 7 height 11
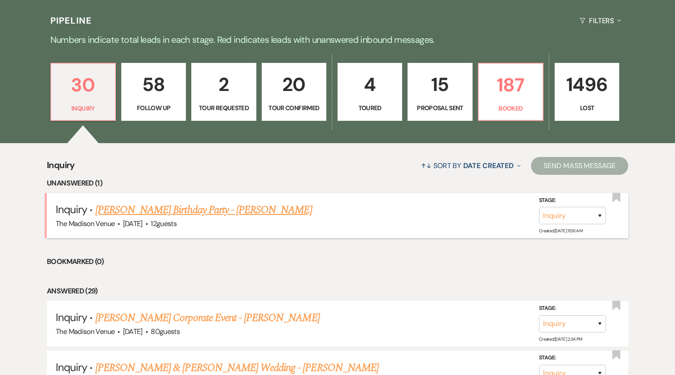
click at [222, 210] on link "Margaret Pergler's Birthday Party - Anthony" at bounding box center [203, 210] width 217 height 16
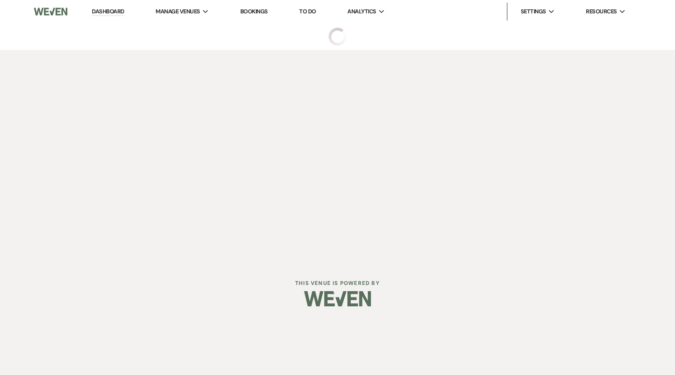
select select "5"
select select "4"
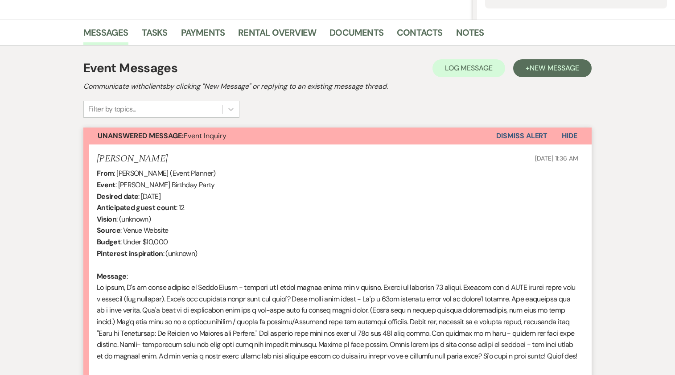
scroll to position [119, 0]
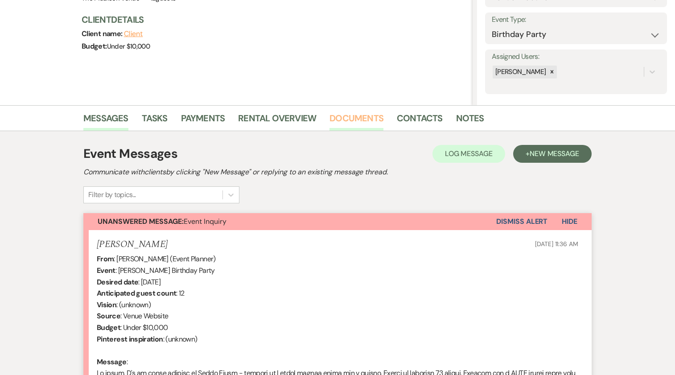
click at [356, 115] on link "Documents" at bounding box center [357, 121] width 54 height 20
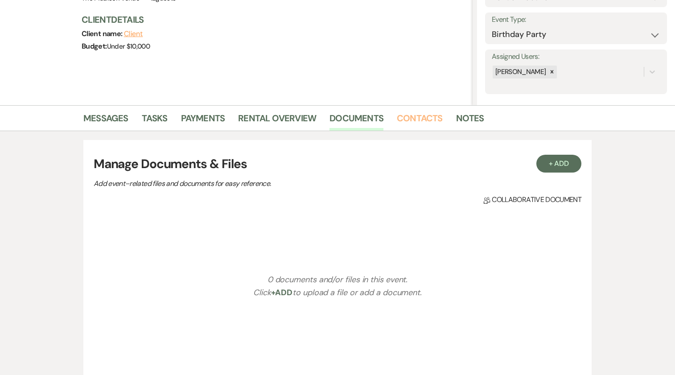
click at [431, 122] on link "Contacts" at bounding box center [420, 121] width 46 height 20
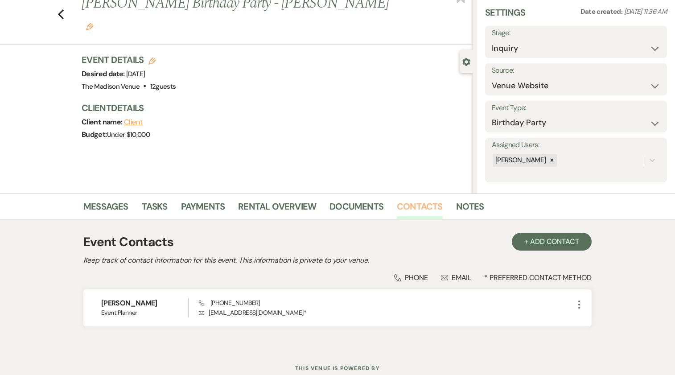
scroll to position [61, 0]
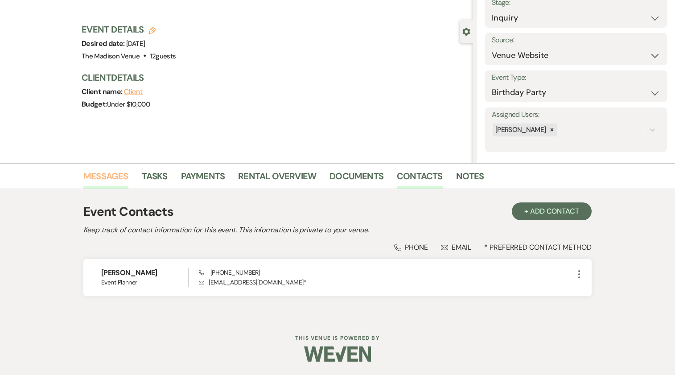
click at [123, 181] on link "Messages" at bounding box center [105, 179] width 45 height 20
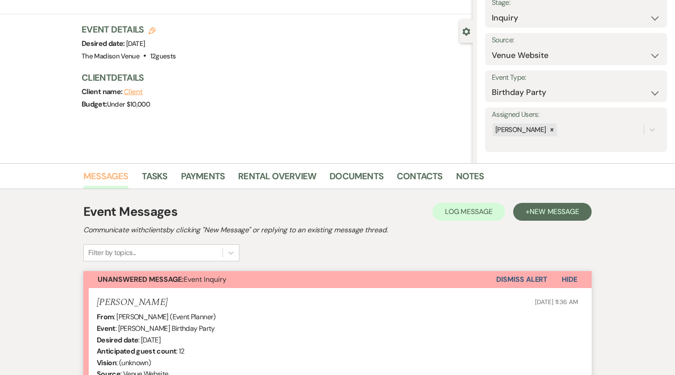
scroll to position [303, 0]
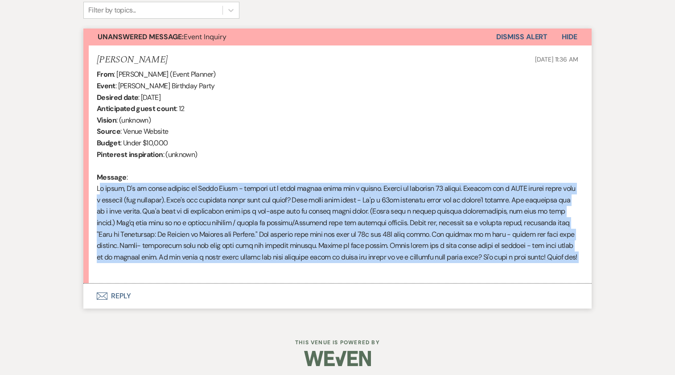
drag, startPoint x: 96, startPoint y: 187, endPoint x: 597, endPoint y: 267, distance: 506.9
click at [597, 267] on div "Messages Tasks Payments Rental Overview Documents Contacts Notes Event Messages…" at bounding box center [337, 122] width 675 height 402
copy div "Hi there, I'm an event planner in Rocky River - working on a small dinner party…"
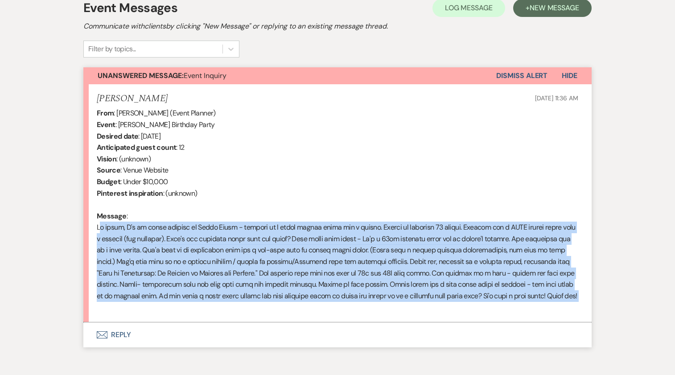
scroll to position [308, 0]
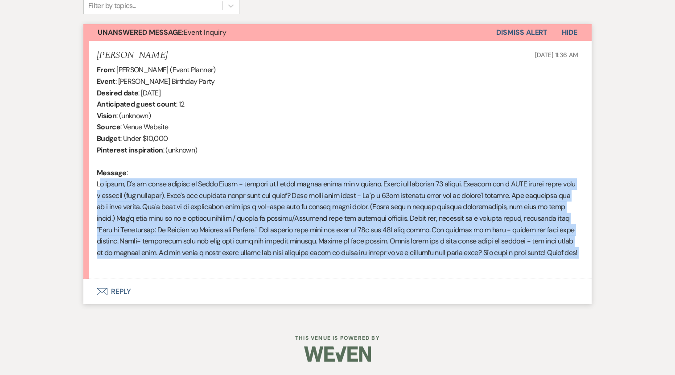
click at [116, 290] on button "Envelope Reply" at bounding box center [337, 291] width 509 height 25
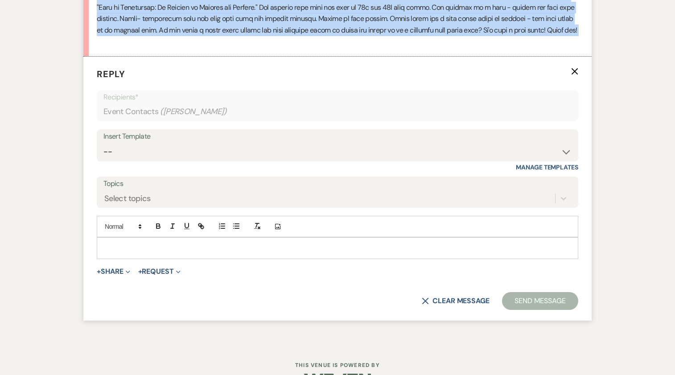
scroll to position [531, 0]
click at [149, 252] on div at bounding box center [337, 247] width 481 height 21
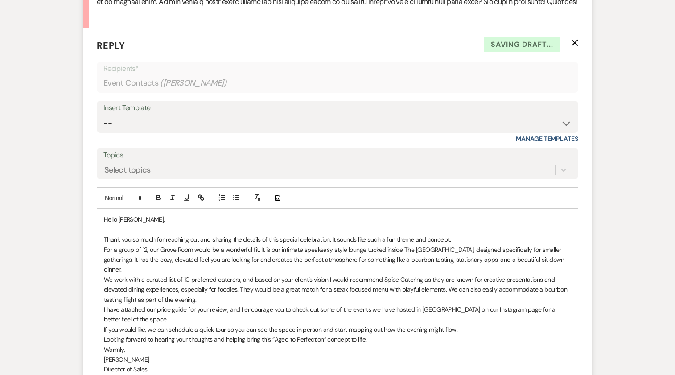
scroll to position [616, 0]
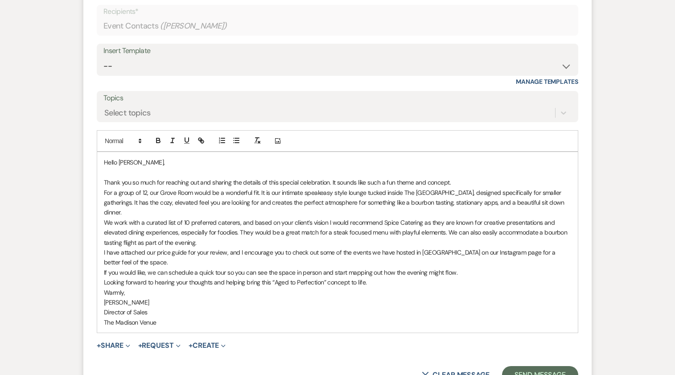
click at [107, 298] on p "Anthony Licursi" at bounding box center [338, 303] width 468 height 10
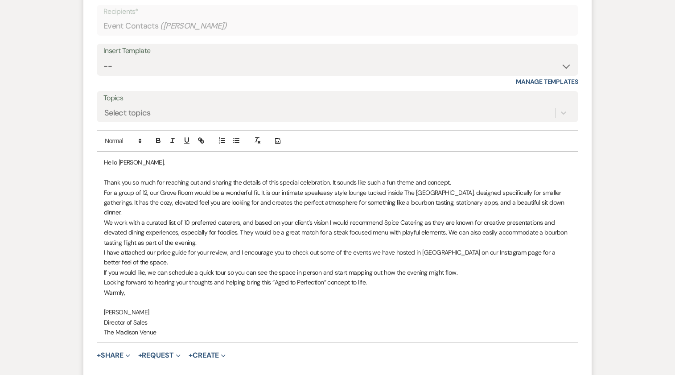
click at [311, 307] on p "Anthony Licursi" at bounding box center [338, 312] width 468 height 10
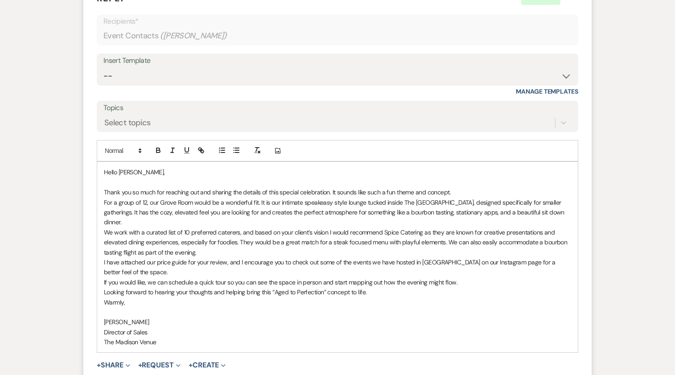
click at [103, 221] on div "Hello Margaret, Thank you so much for reaching out and sharing the details of t…" at bounding box center [337, 257] width 481 height 191
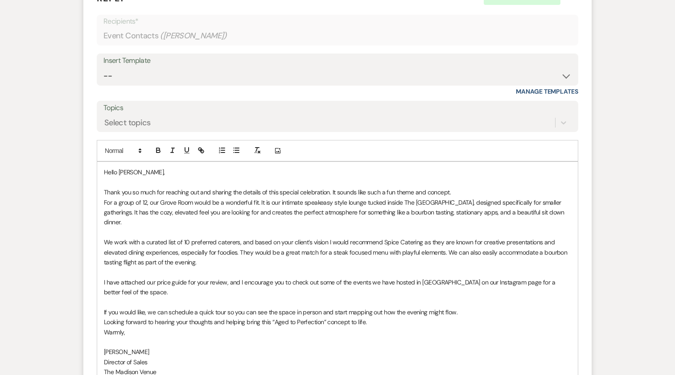
click at [534, 307] on p "Anthony Licursi" at bounding box center [338, 352] width 468 height 10
click at [510, 307] on p "Looking forward to hearing your thoughts and helping bring this “Aged to Perfec…" at bounding box center [338, 322] width 468 height 10
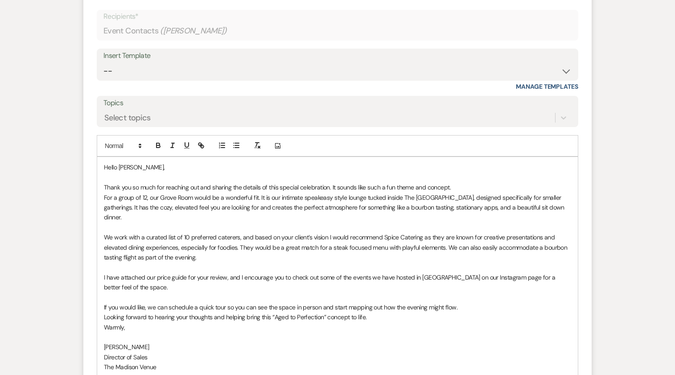
scroll to position [612, 0]
click at [217, 251] on p "We work with a curated list of 10 preferred caterers, and based on your client’…" at bounding box center [338, 247] width 468 height 30
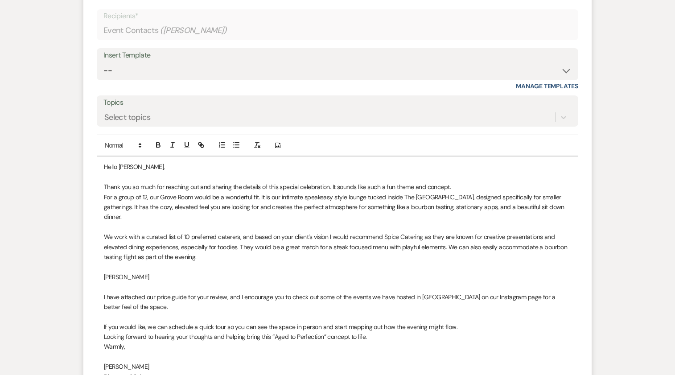
click at [113, 272] on p "Ashley" at bounding box center [338, 277] width 468 height 10
click at [151, 272] on p "Ashley Reynolds <ashley@spiceheadquarters.com>" at bounding box center [338, 277] width 468 height 10
click at [259, 272] on p "Ashley Reynolds: ashley@spiceheadquarters.com>" at bounding box center [338, 277] width 468 height 10
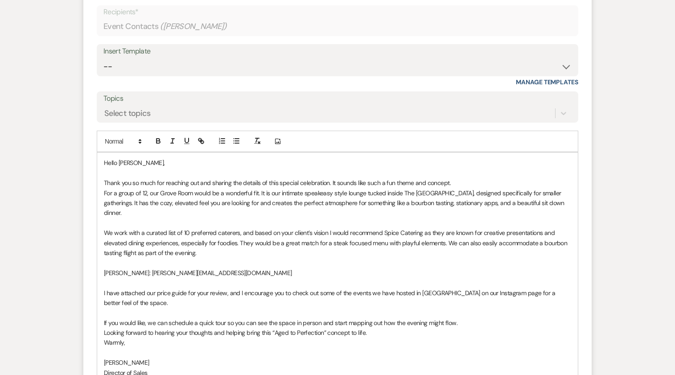
scroll to position [577, 0]
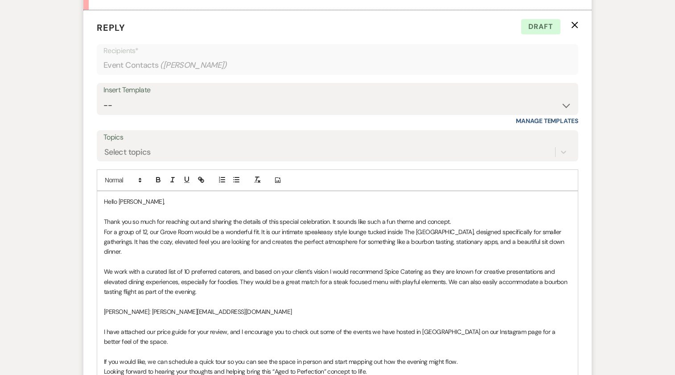
click at [466, 222] on p "Thank you so much for reaching out and sharing the details of this special cele…" at bounding box center [338, 222] width 468 height 10
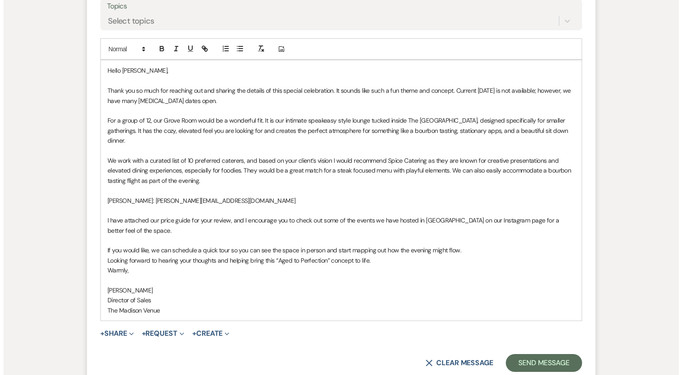
scroll to position [787, 0]
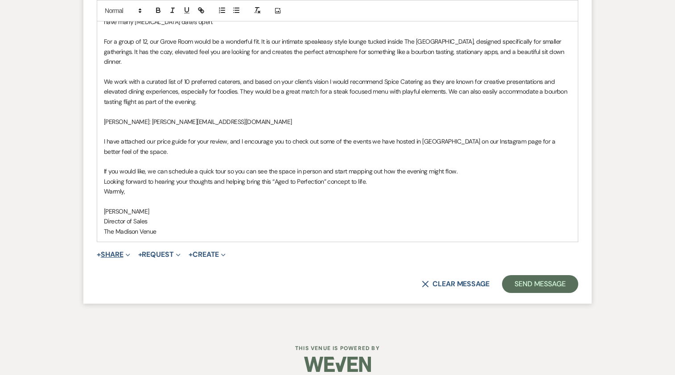
click at [117, 251] on button "+ Share Expand" at bounding box center [113, 254] width 33 height 7
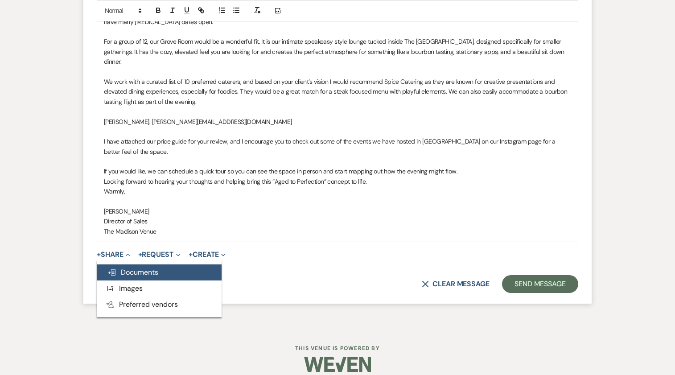
click at [134, 268] on span "Doc Upload Documents" at bounding box center [133, 272] width 51 height 9
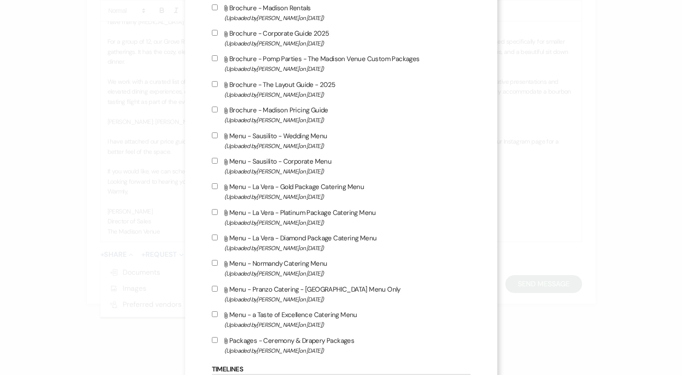
scroll to position [1220, 0]
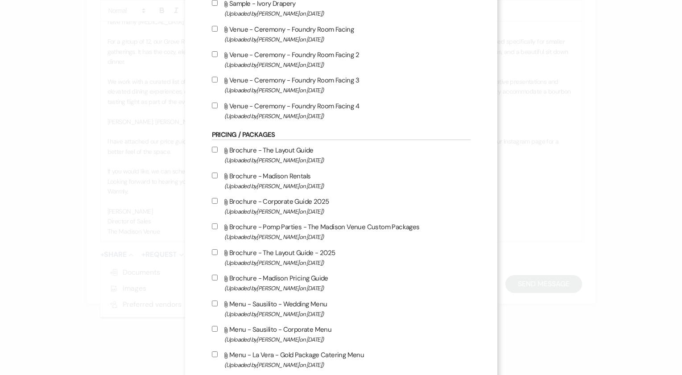
click at [215, 203] on label "Attach File Brochure - Corporate Guide 2025 (Uploaded by Anthony Licursi on Jan…" at bounding box center [341, 206] width 259 height 21
click at [215, 203] on input "Attach File Brochure - Corporate Guide 2025 (Uploaded by Anthony Licursi on Jan…" at bounding box center [215, 201] width 6 height 6
checkbox input "true"
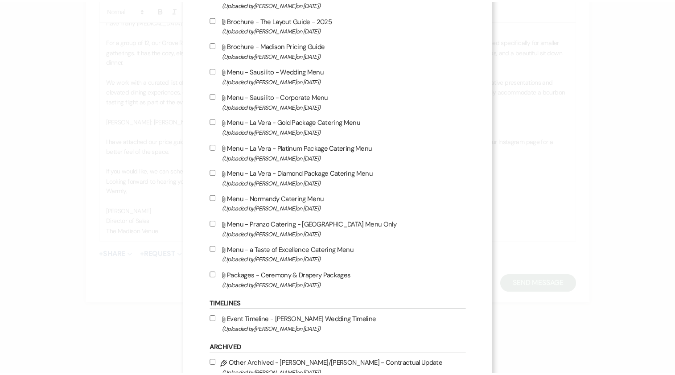
scroll to position [1537, 0]
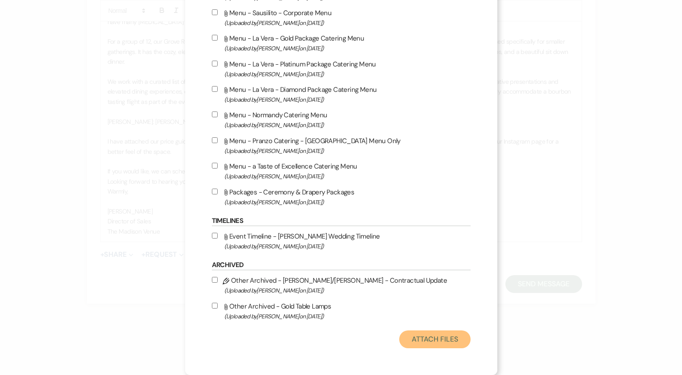
click at [439, 307] on button "Attach Files" at bounding box center [434, 340] width 71 height 18
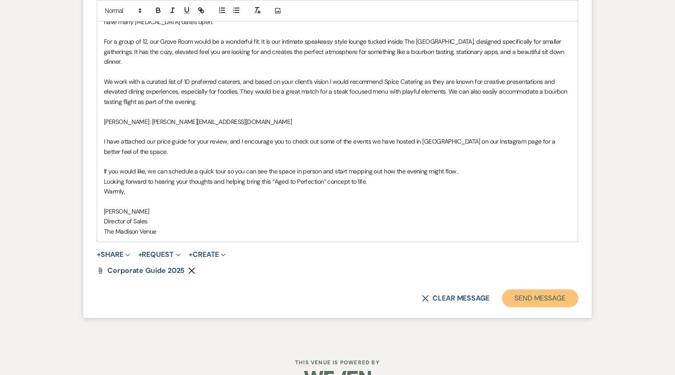
click at [547, 290] on button "Send Message" at bounding box center [540, 299] width 76 height 18
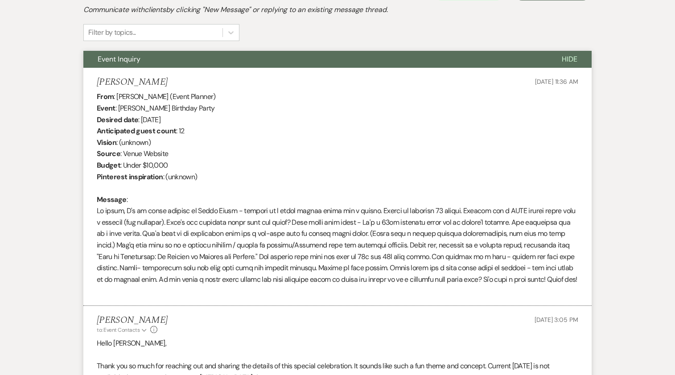
scroll to position [0, 0]
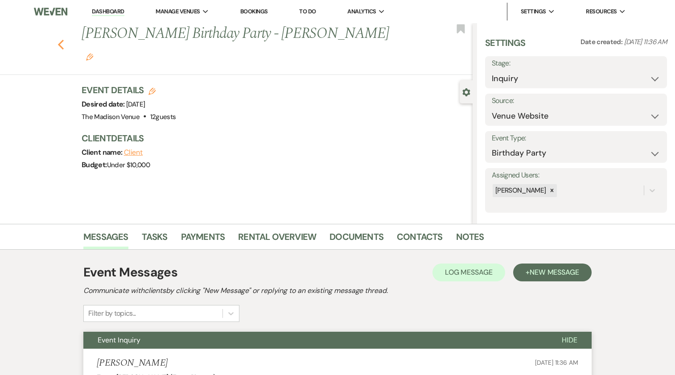
click at [64, 39] on icon "Previous" at bounding box center [61, 44] width 7 height 11
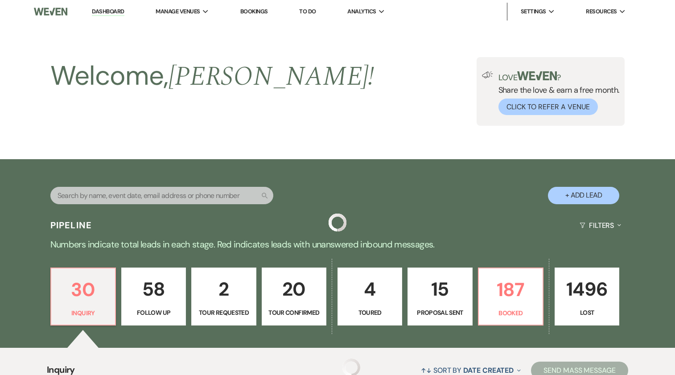
scroll to position [205, 0]
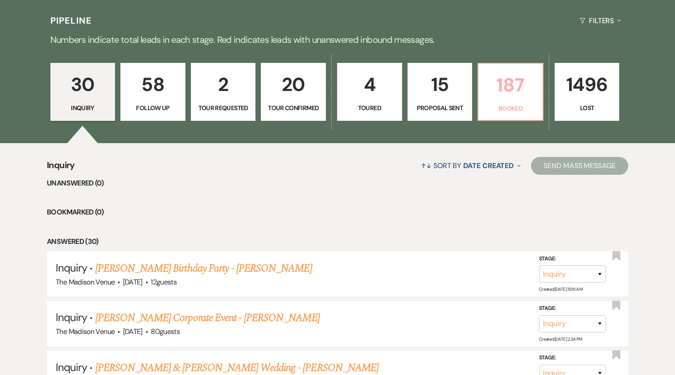
click at [495, 107] on p "Booked" at bounding box center [511, 109] width 54 height 10
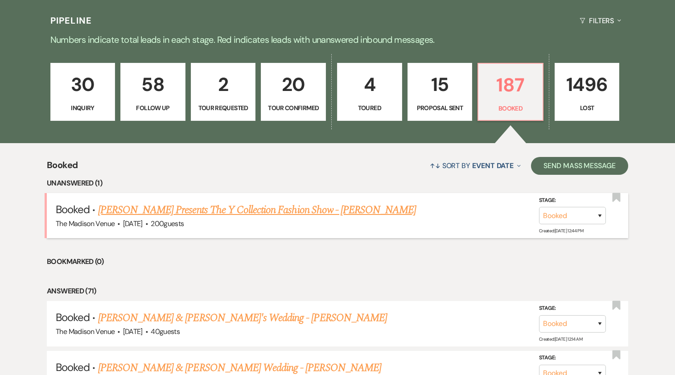
click at [236, 212] on link "Yahsi Presents The Y Collection Fashion Show - Anthony" at bounding box center [257, 210] width 319 height 16
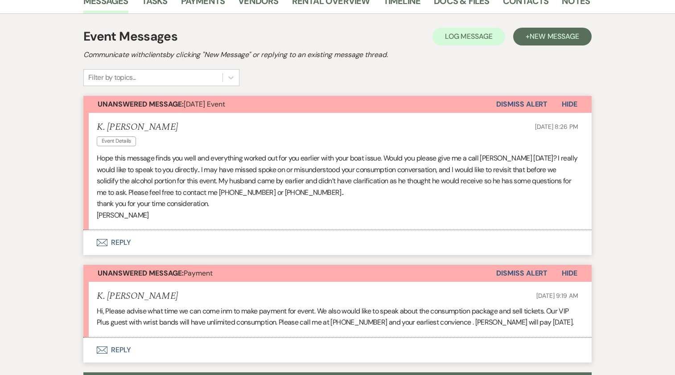
click at [573, 198] on p "thank you for your time consideration." at bounding box center [338, 204] width 482 height 12
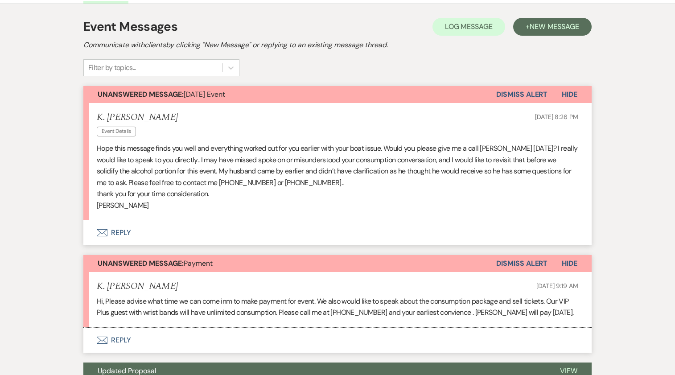
scroll to position [215, 0]
click at [515, 86] on button "Dismiss Alert" at bounding box center [522, 94] width 51 height 17
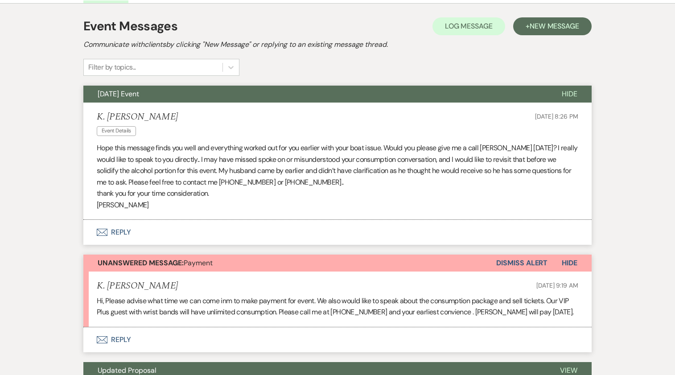
click at [523, 255] on button "Dismiss Alert" at bounding box center [522, 263] width 51 height 17
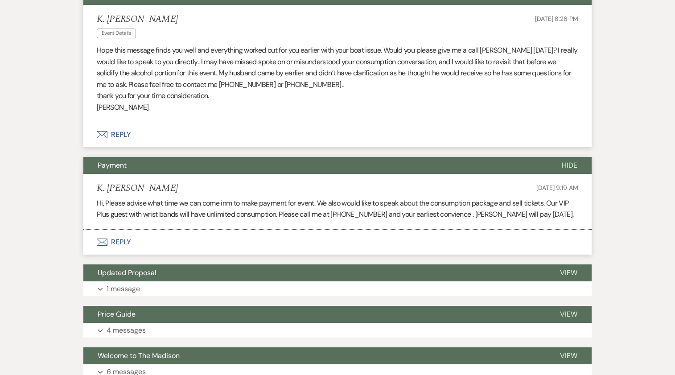
scroll to position [270, 0]
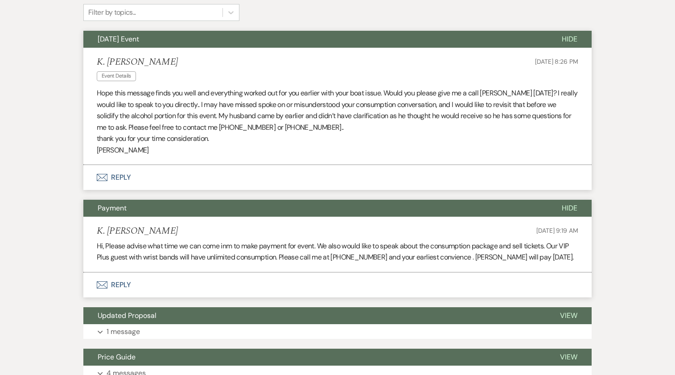
click at [119, 273] on button "Envelope Reply" at bounding box center [337, 285] width 509 height 25
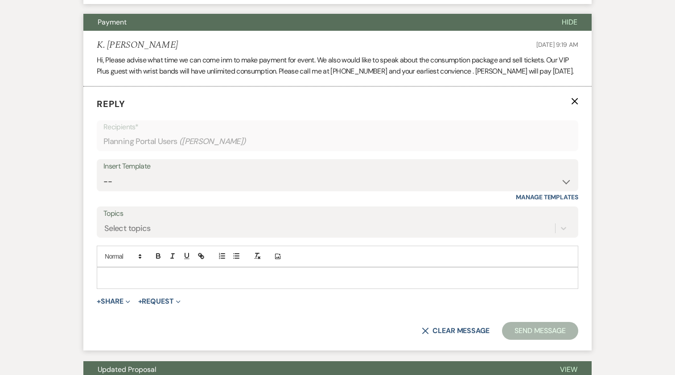
scroll to position [466, 0]
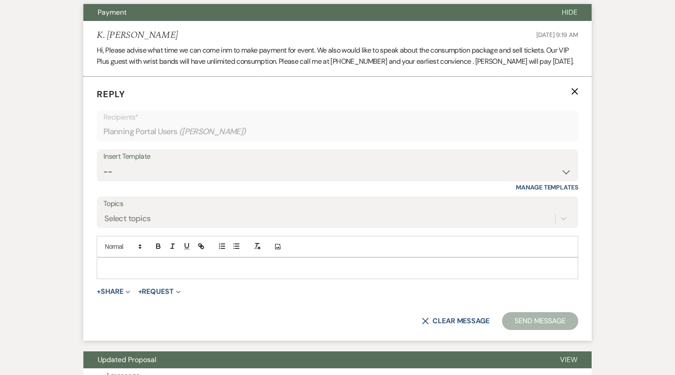
click at [211, 263] on p at bounding box center [338, 268] width 468 height 10
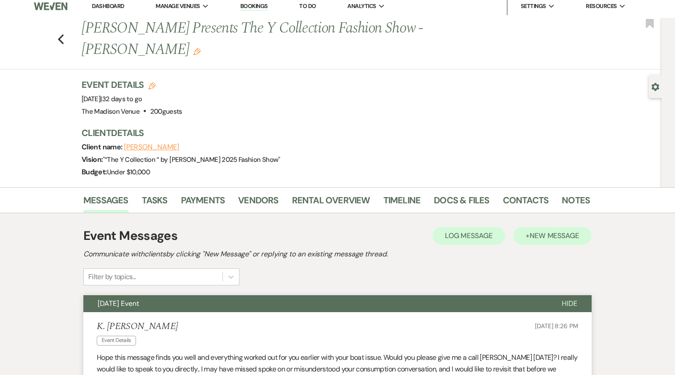
scroll to position [15, 0]
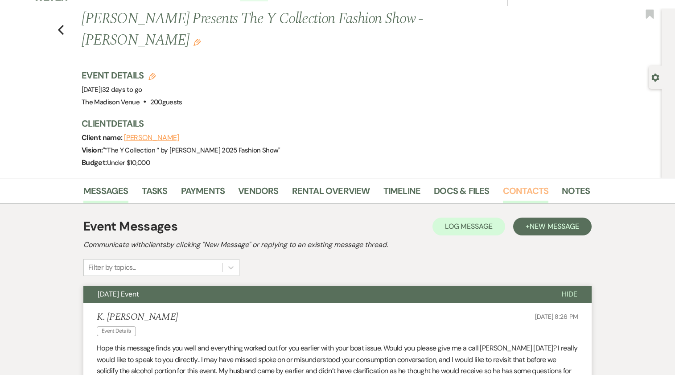
click at [520, 184] on link "Contacts" at bounding box center [526, 194] width 46 height 20
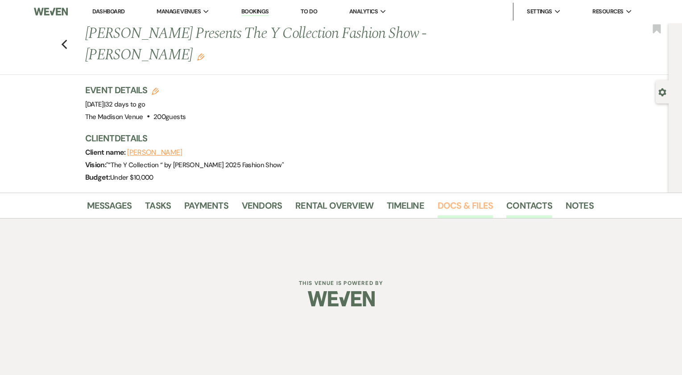
click at [465, 199] on link "Docs & Files" at bounding box center [465, 209] width 55 height 20
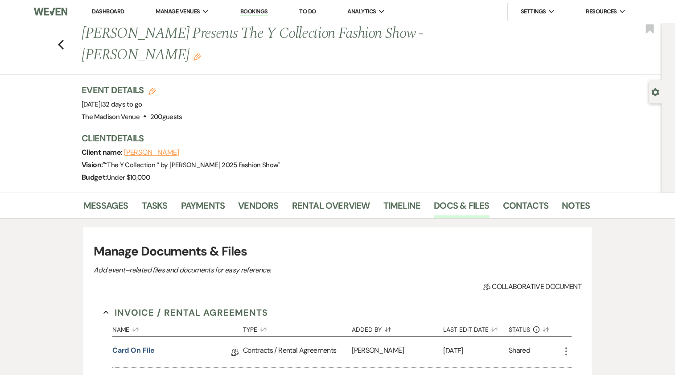
click at [497, 197] on li "Docs & Files" at bounding box center [468, 207] width 69 height 21
click at [515, 199] on link "Contacts" at bounding box center [526, 209] width 46 height 20
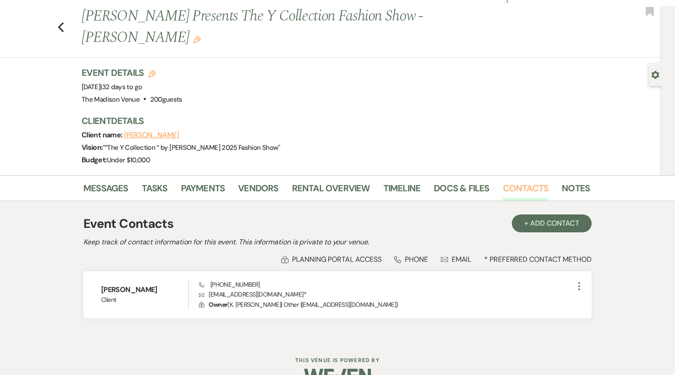
scroll to position [18, 0]
click at [109, 180] on link "Messages" at bounding box center [105, 190] width 45 height 20
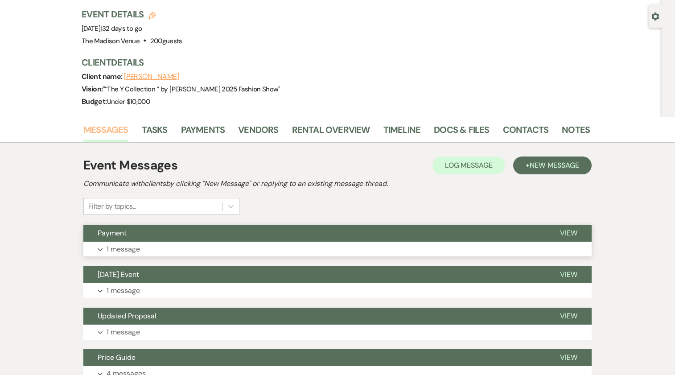
scroll to position [298, 0]
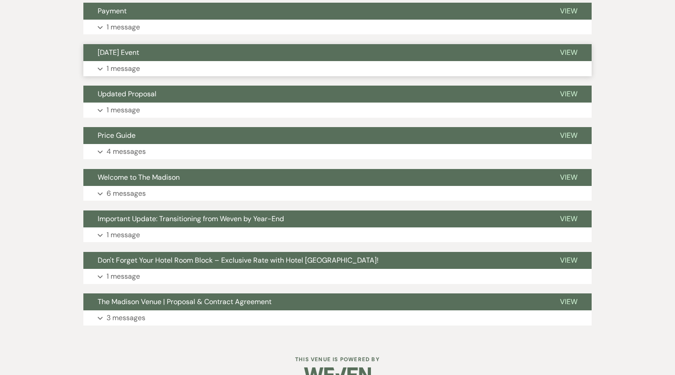
click at [188, 44] on button "Oct 19th Event" at bounding box center [314, 52] width 463 height 17
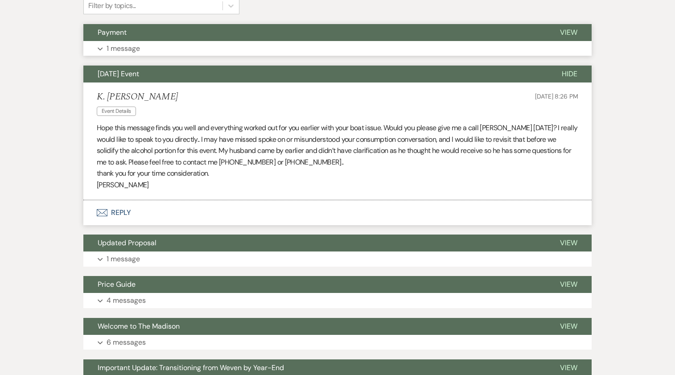
click at [249, 24] on button "Payment" at bounding box center [314, 32] width 463 height 17
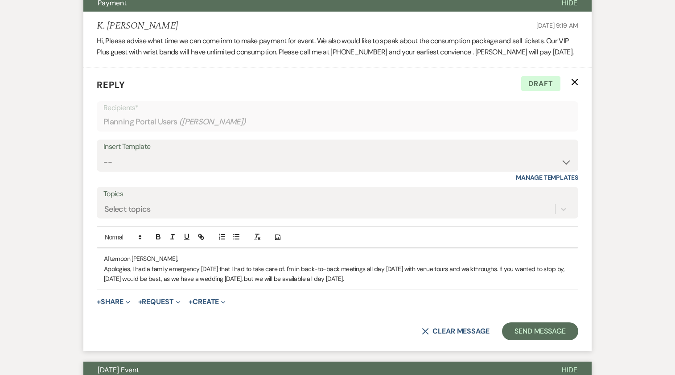
scroll to position [307, 0]
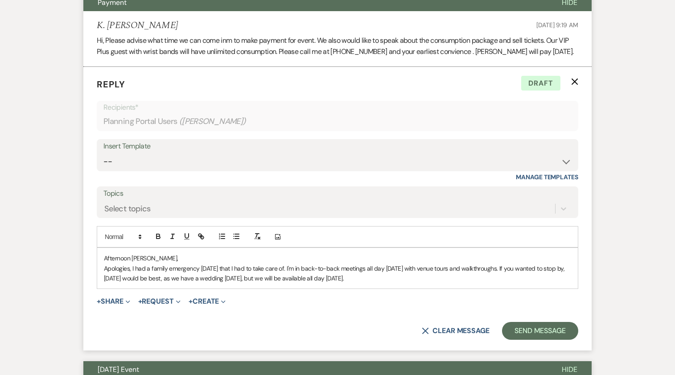
click at [396, 264] on p "Apologies, I had a family emergency yesterday that I had to take care of. I'm i…" at bounding box center [338, 274] width 468 height 20
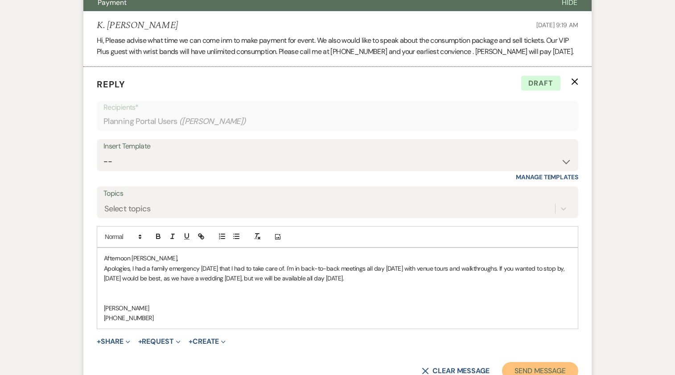
click at [541, 307] on button "Send Message" at bounding box center [540, 371] width 76 height 18
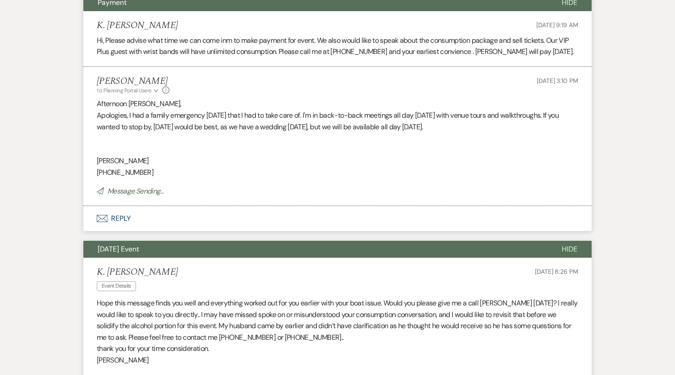
scroll to position [0, 0]
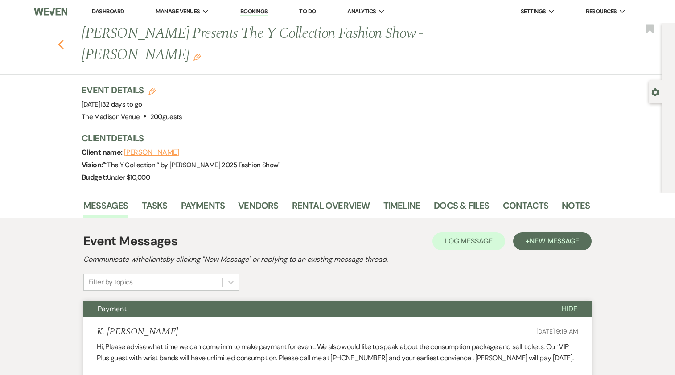
click at [64, 39] on icon "Previous" at bounding box center [61, 44] width 7 height 11
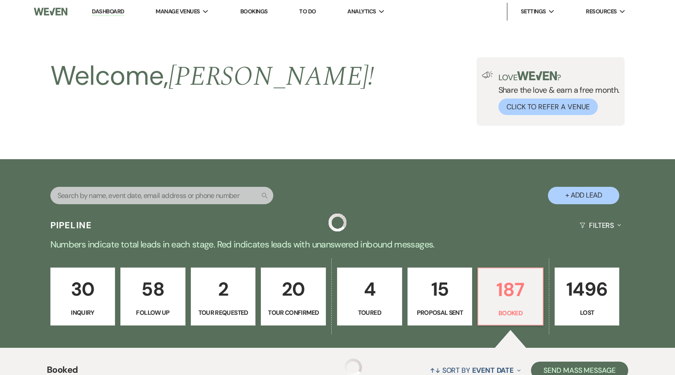
scroll to position [205, 0]
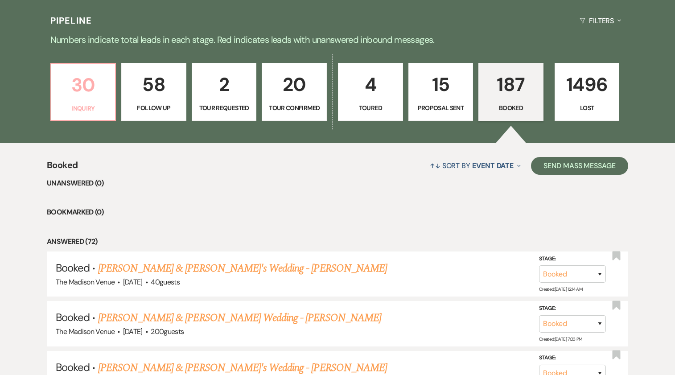
click at [102, 102] on link "30 Inquiry" at bounding box center [83, 92] width 66 height 58
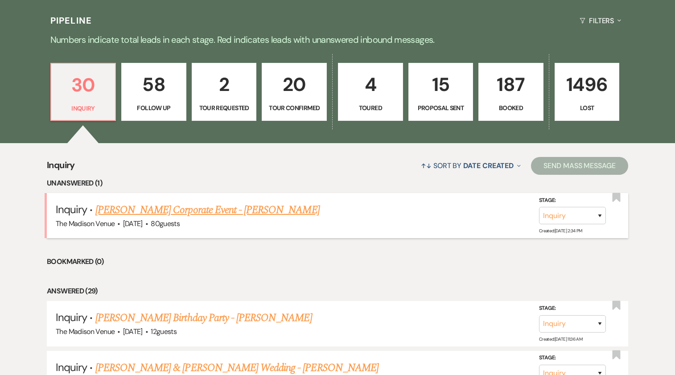
click at [187, 211] on link "Melissa Hayes's Corporate Event - Anthony" at bounding box center [207, 210] width 224 height 16
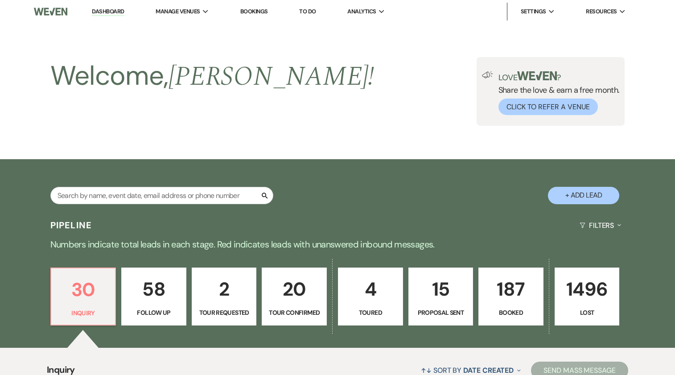
select select "5"
select select "9"
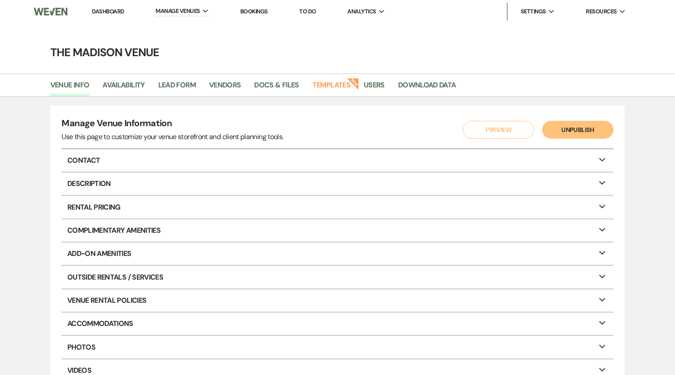
click at [147, 85] on li "Availability" at bounding box center [130, 87] width 55 height 19
click at [139, 86] on link "Availability" at bounding box center [124, 87] width 42 height 17
select select "3"
select select "2026"
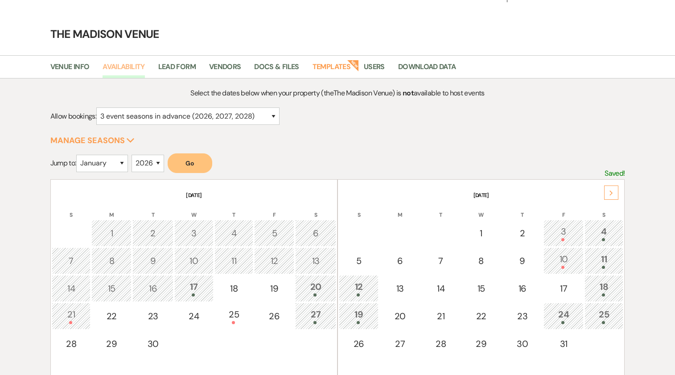
scroll to position [35, 0]
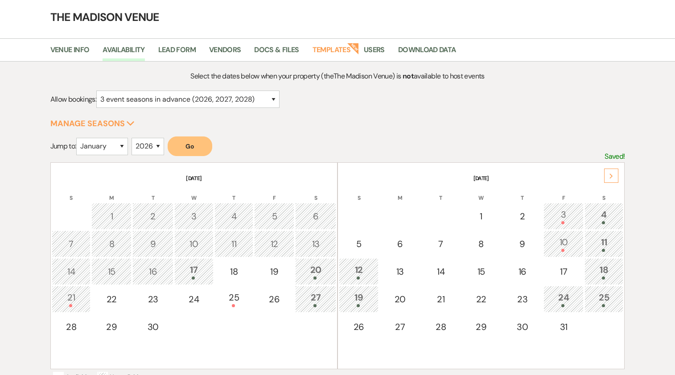
click at [602, 272] on div "18" at bounding box center [604, 271] width 29 height 17
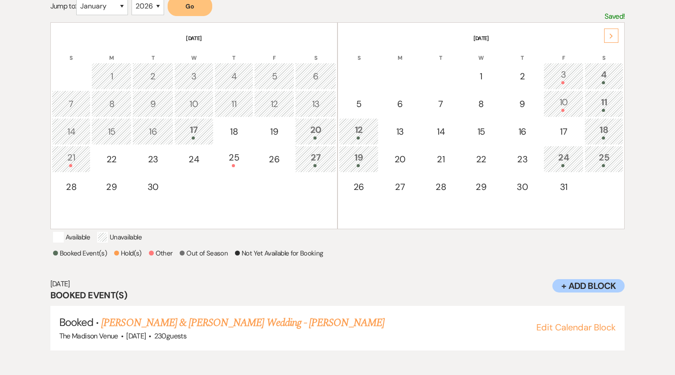
scroll to position [180, 0]
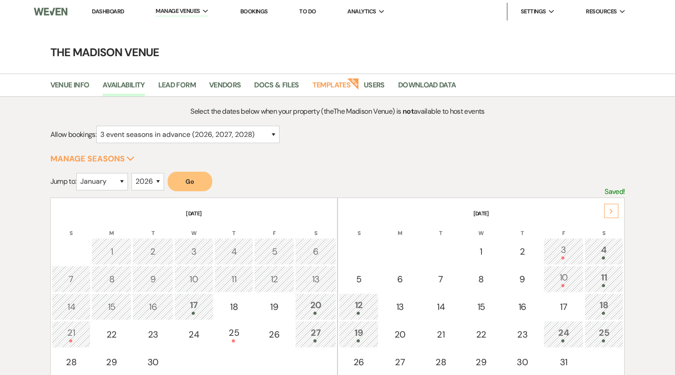
select select "3"
select select "2026"
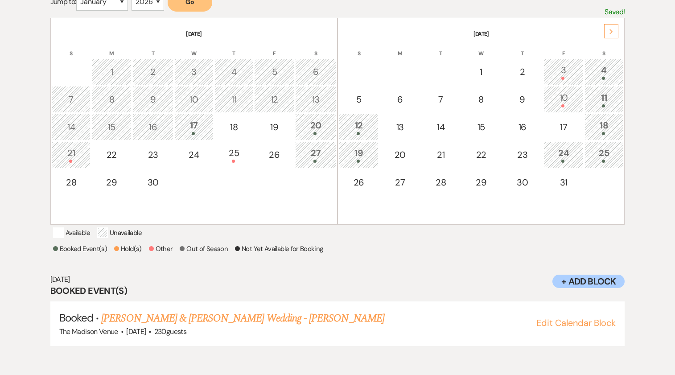
click at [199, 127] on div "17" at bounding box center [193, 127] width 29 height 17
click at [197, 327] on link "[PERSON_NAME] & [PERSON_NAME]'s Wedding - [PERSON_NAME]" at bounding box center [245, 319] width 289 height 16
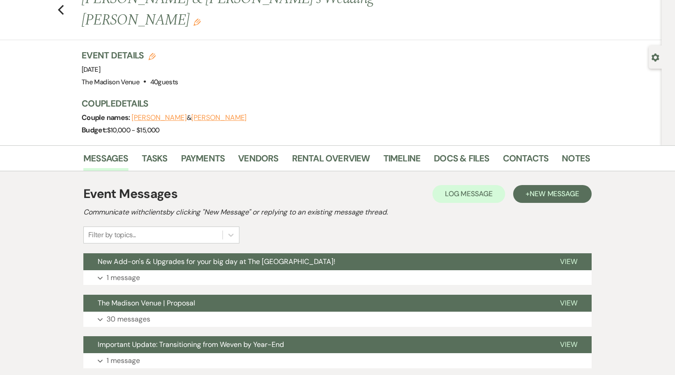
scroll to position [53, 0]
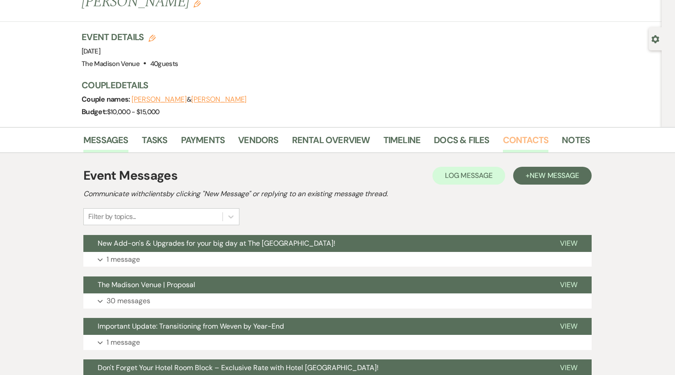
click at [526, 133] on link "Contacts" at bounding box center [526, 143] width 46 height 20
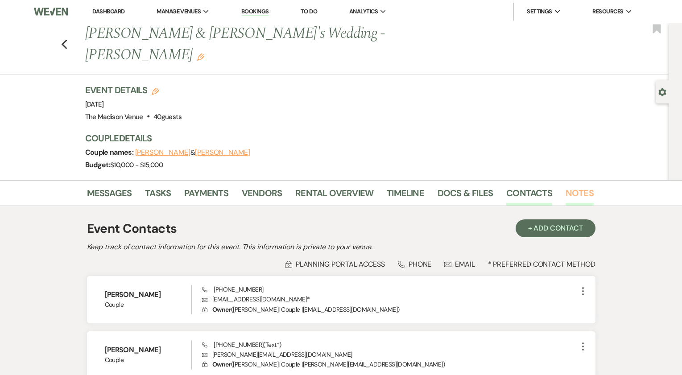
click at [571, 186] on link "Notes" at bounding box center [580, 196] width 28 height 20
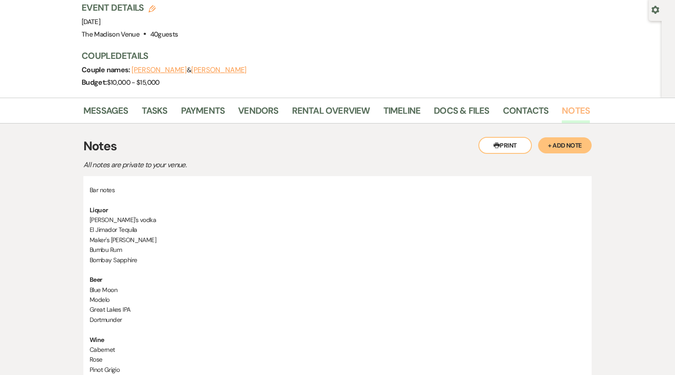
scroll to position [137, 0]
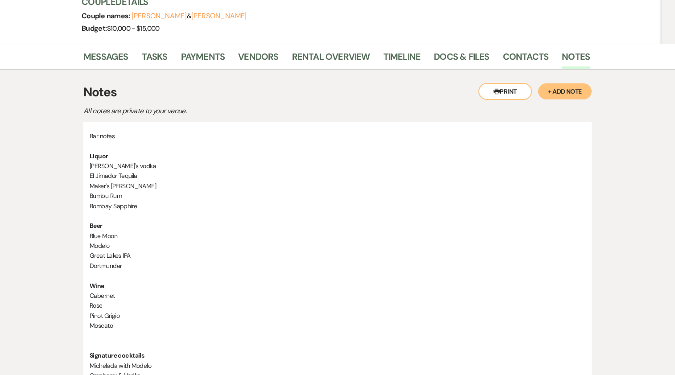
click at [90, 161] on p "Tito's vodka" at bounding box center [338, 166] width 496 height 10
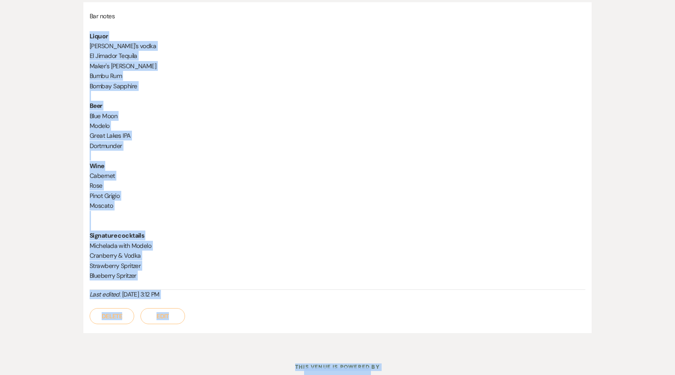
scroll to position [265, 0]
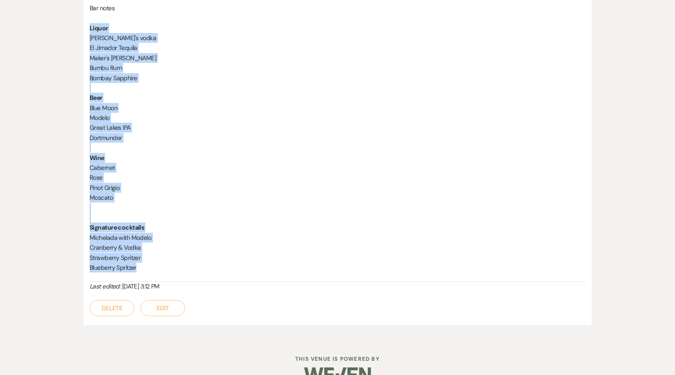
drag, startPoint x: 90, startPoint y: 136, endPoint x: 148, endPoint y: 253, distance: 131.3
click at [148, 253] on div "Bar notes Liquor Tito's vodka El Jimador Tequila Maker's Mark Bumbu Rum Bombay …" at bounding box center [338, 142] width 496 height 279
copy div "Liquor Tito's vodka El Jimador Tequila Maker's Mark Bumbu Rum Bombay Sapphire B…"
